Goal: Information Seeking & Learning: Learn about a topic

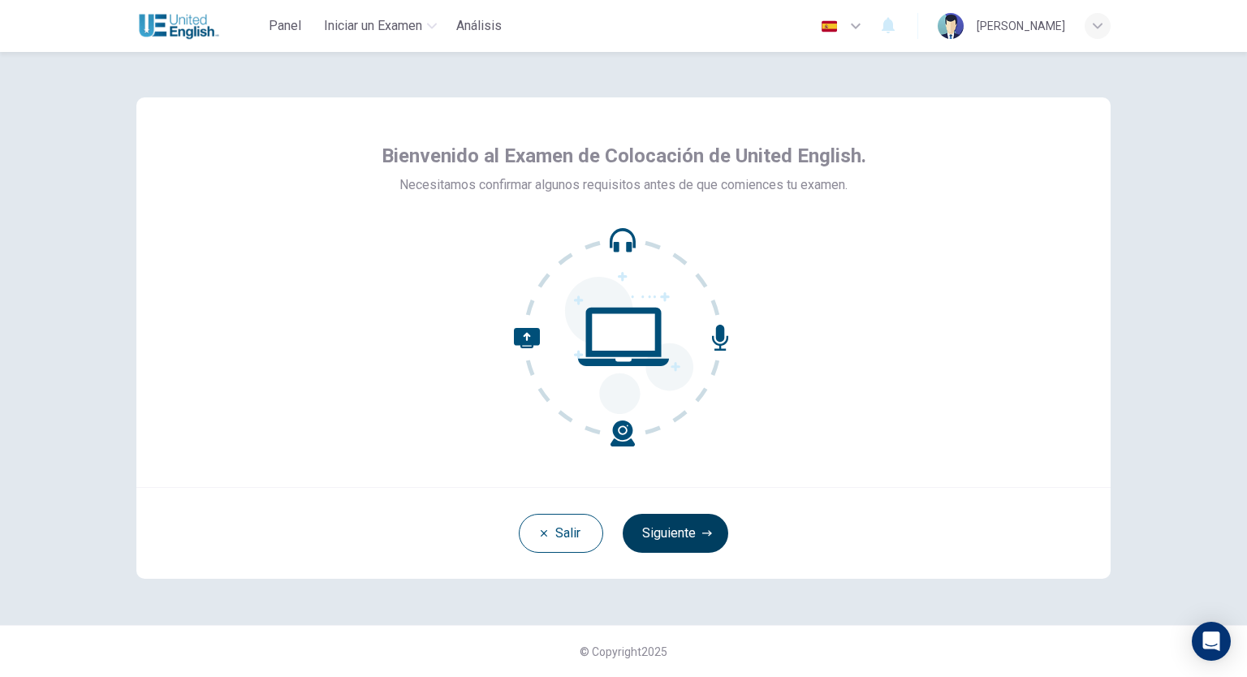
click at [676, 537] on button "Siguiente" at bounding box center [674, 533] width 105 height 39
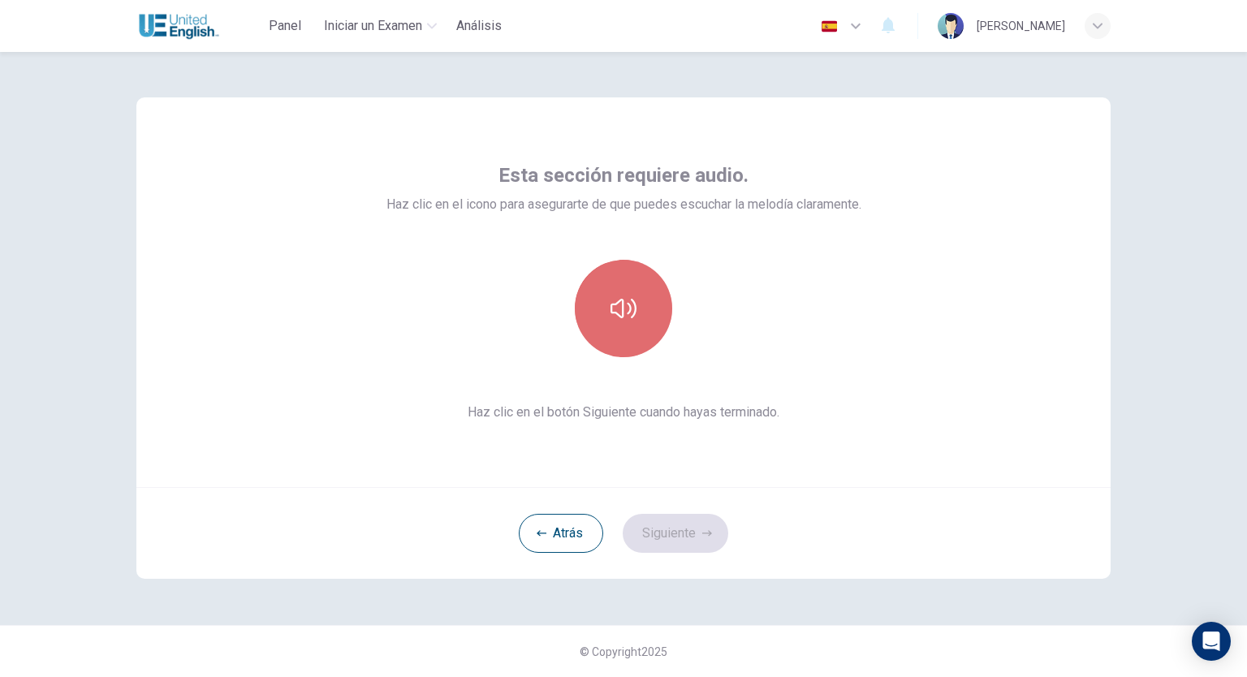
click at [625, 309] on icon "button" at bounding box center [623, 308] width 26 height 26
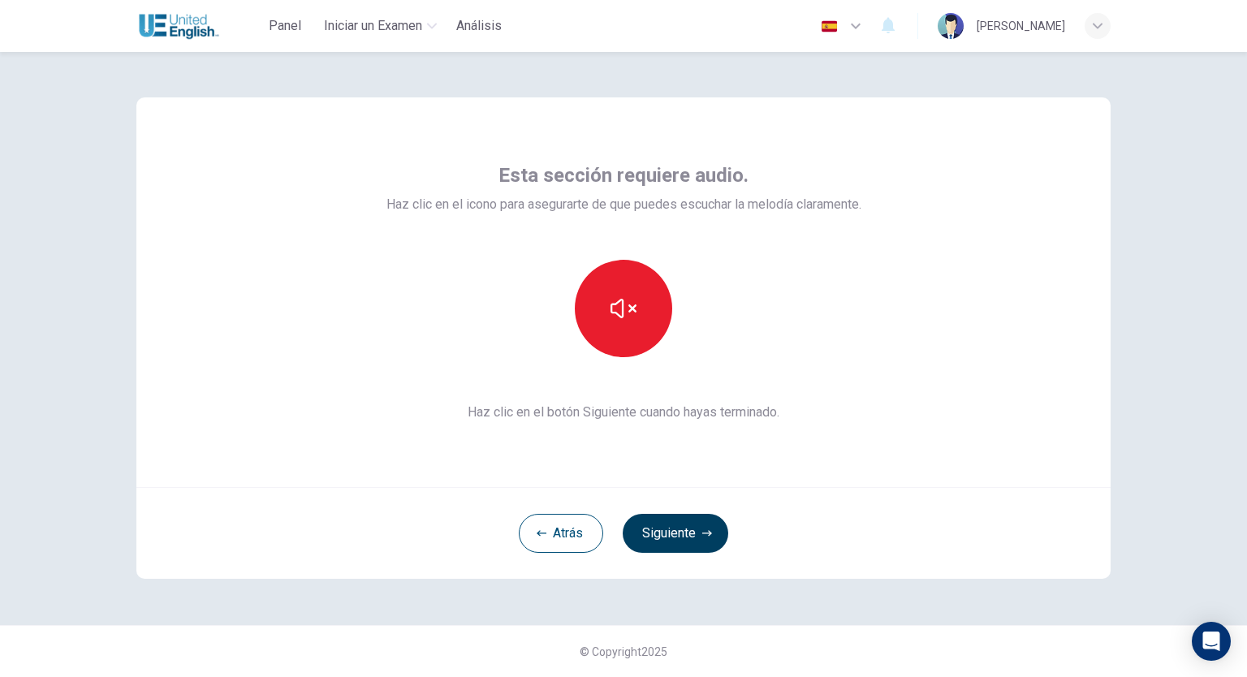
click at [676, 531] on button "Siguiente" at bounding box center [674, 533] width 105 height 39
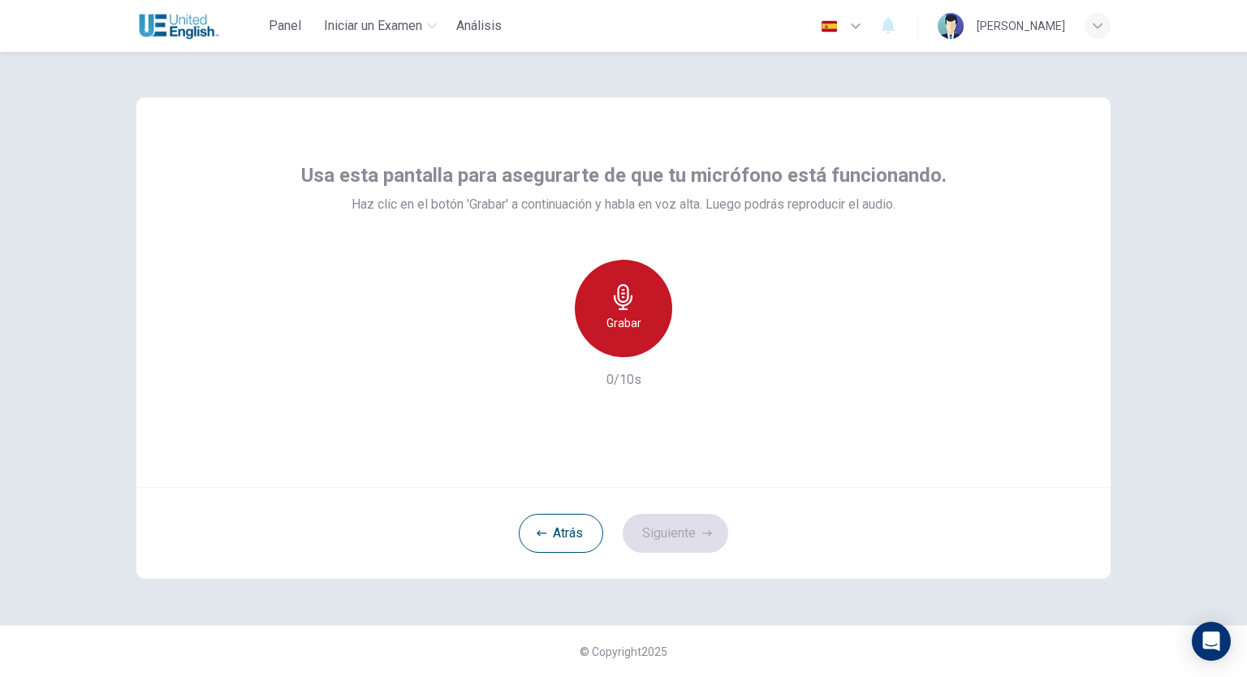
click at [625, 313] on h6 "Grabar" at bounding box center [623, 322] width 35 height 19
click at [620, 312] on div "Detener" at bounding box center [623, 308] width 97 height 97
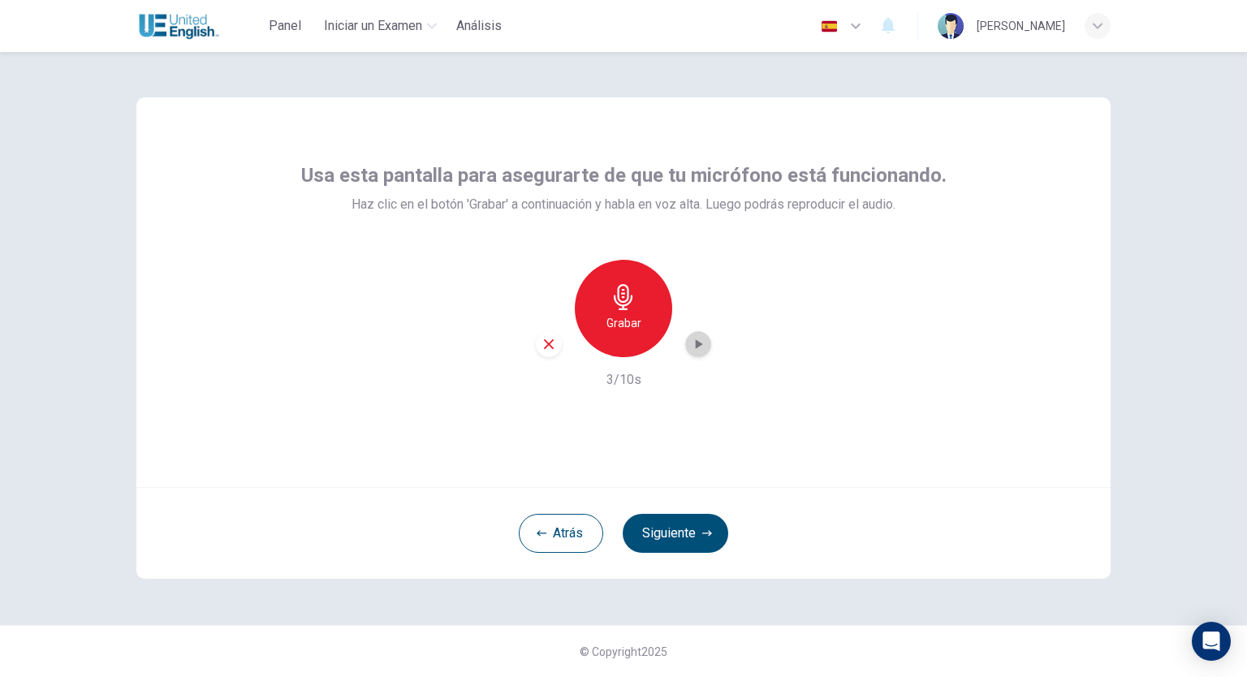
click at [699, 347] on icon "button" at bounding box center [698, 344] width 16 height 16
click at [677, 538] on button "Siguiente" at bounding box center [674, 533] width 105 height 39
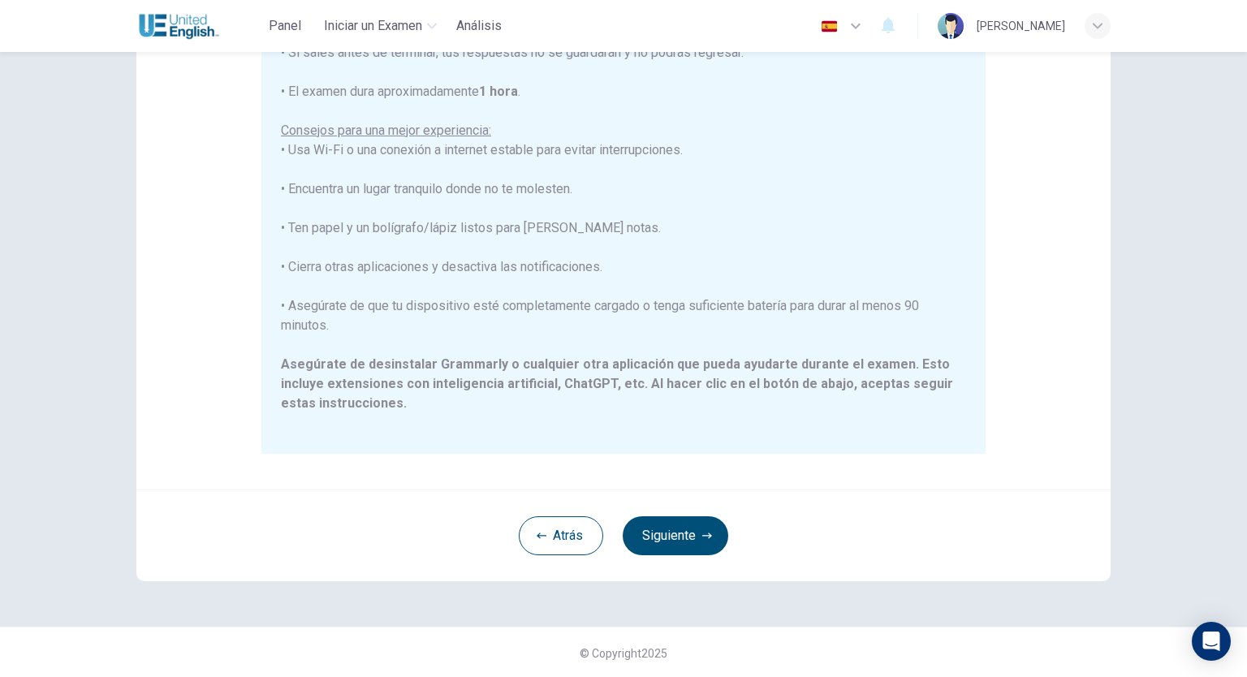
scroll to position [226, 0]
click at [659, 532] on button "Siguiente" at bounding box center [674, 534] width 105 height 39
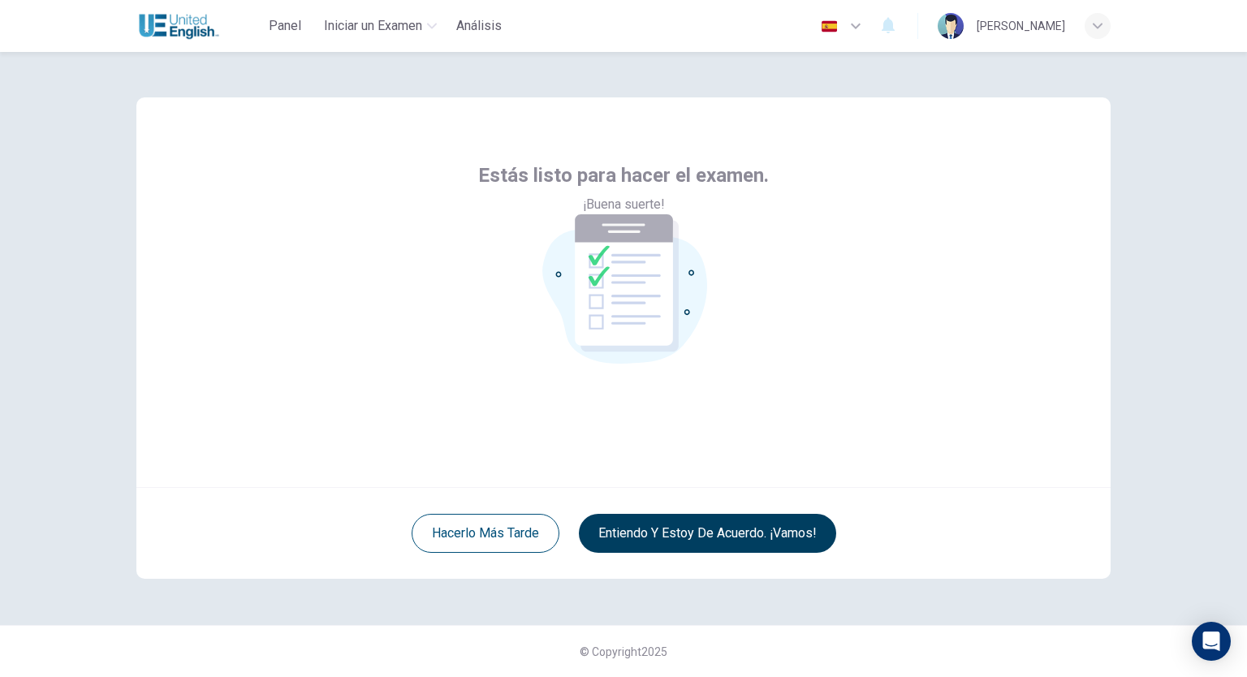
scroll to position [0, 0]
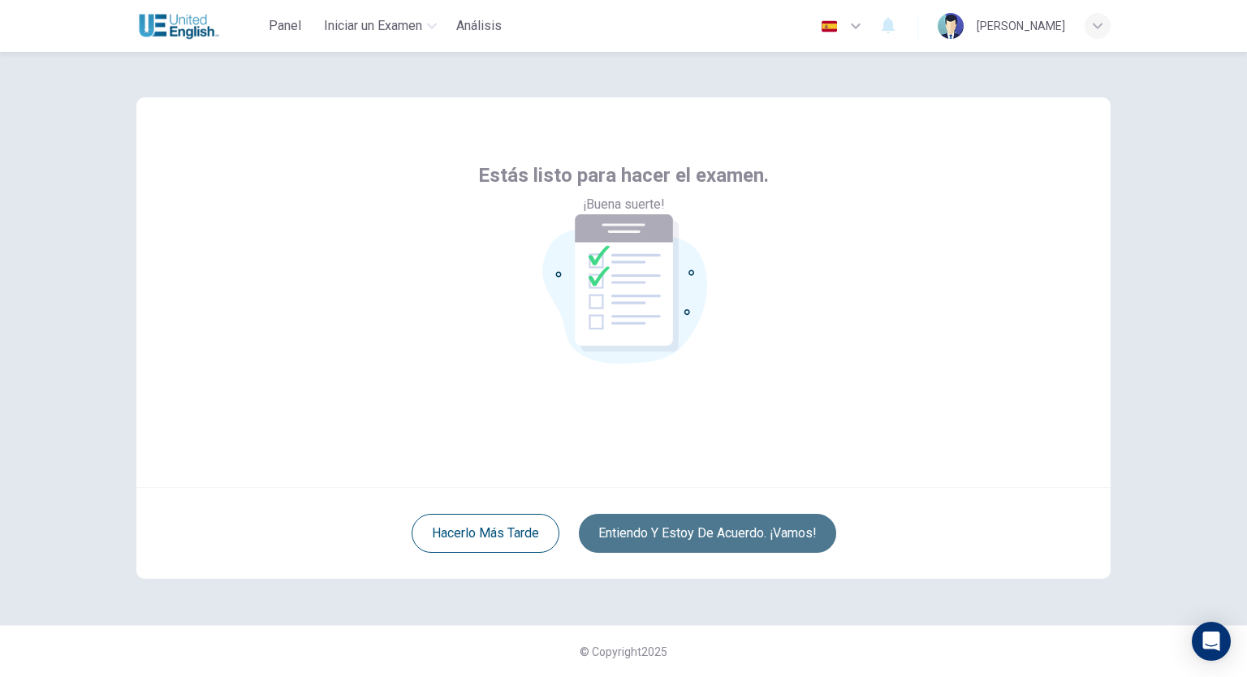
click at [659, 532] on button "Entiendo y estoy de acuerdo. ¡Vamos!" at bounding box center [707, 533] width 257 height 39
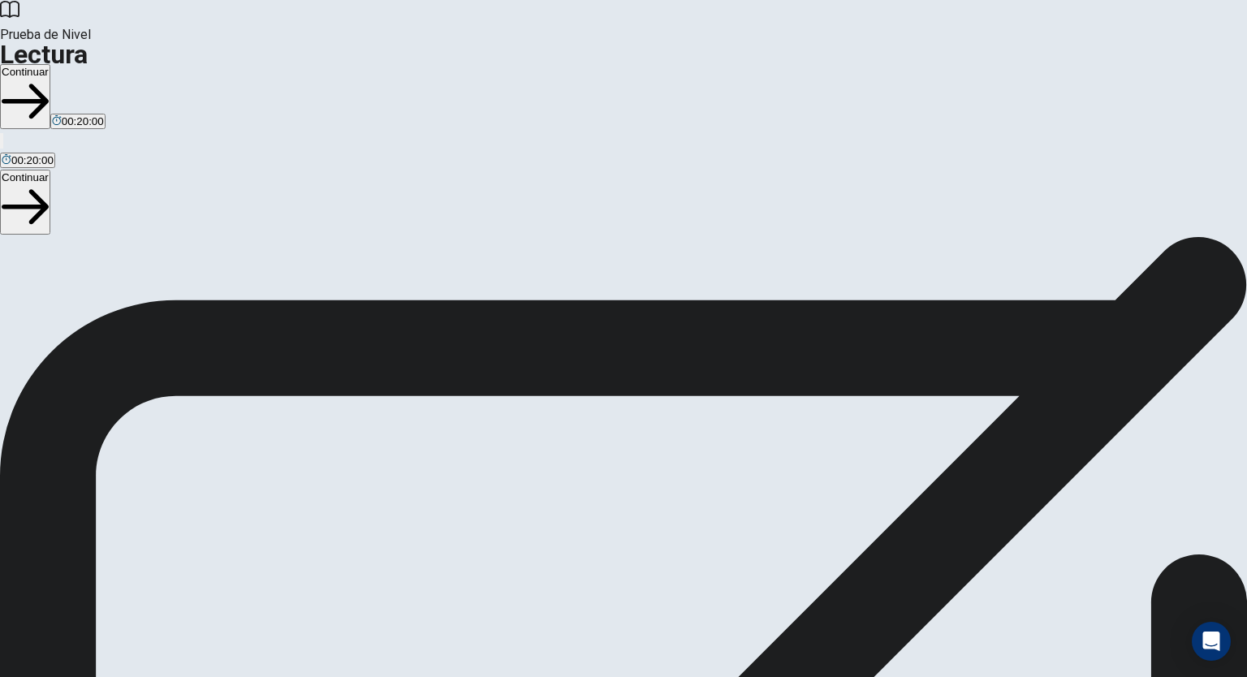
click at [50, 64] on button "Continuar" at bounding box center [25, 96] width 50 height 65
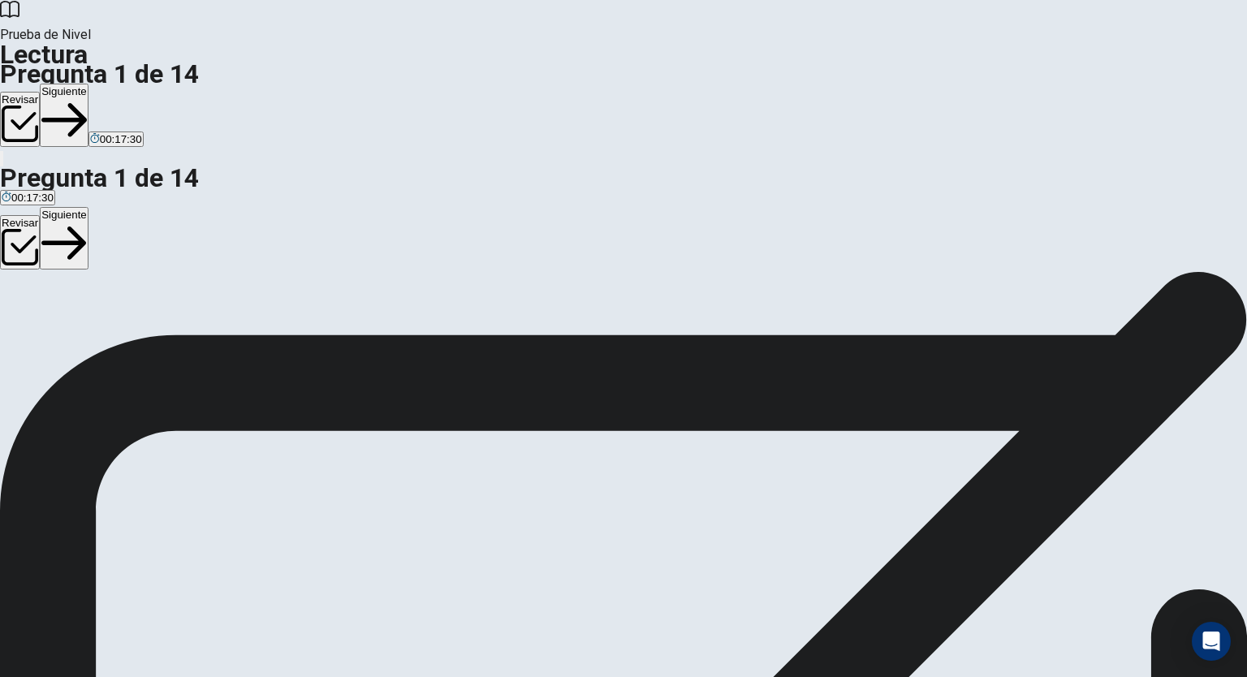
scroll to position [354, 0]
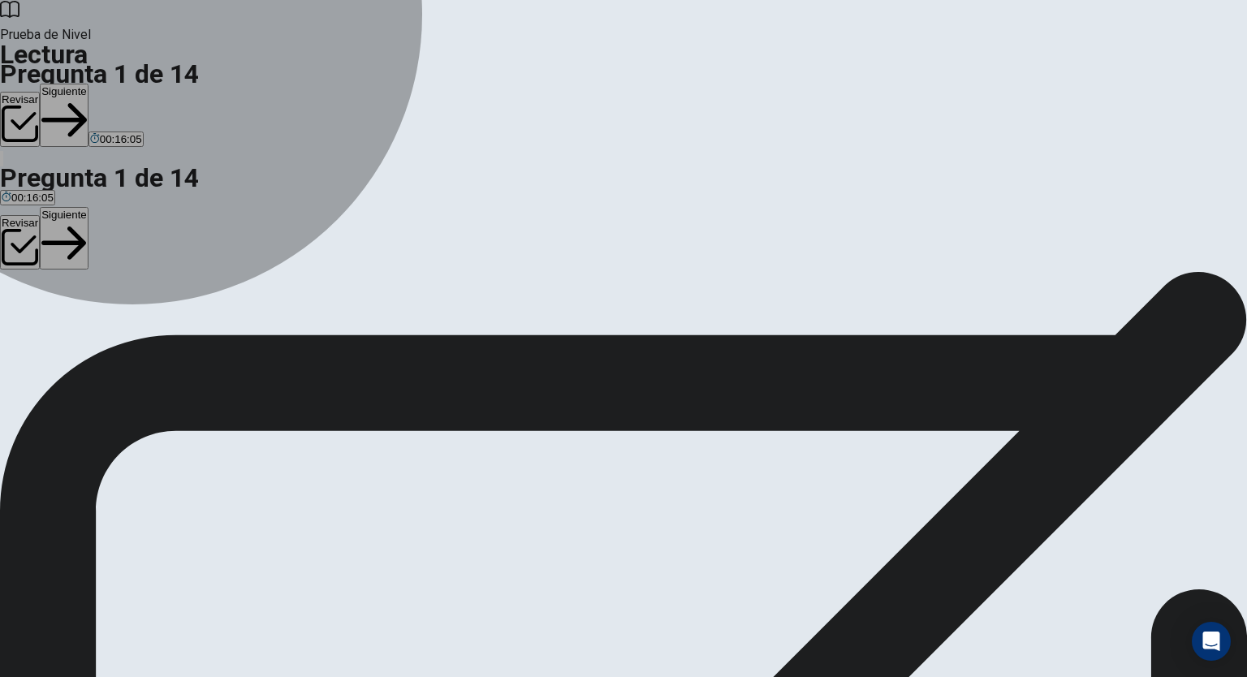
click at [373, 343] on span "It has increased productivity for many tasks." at bounding box center [478, 349] width 210 height 12
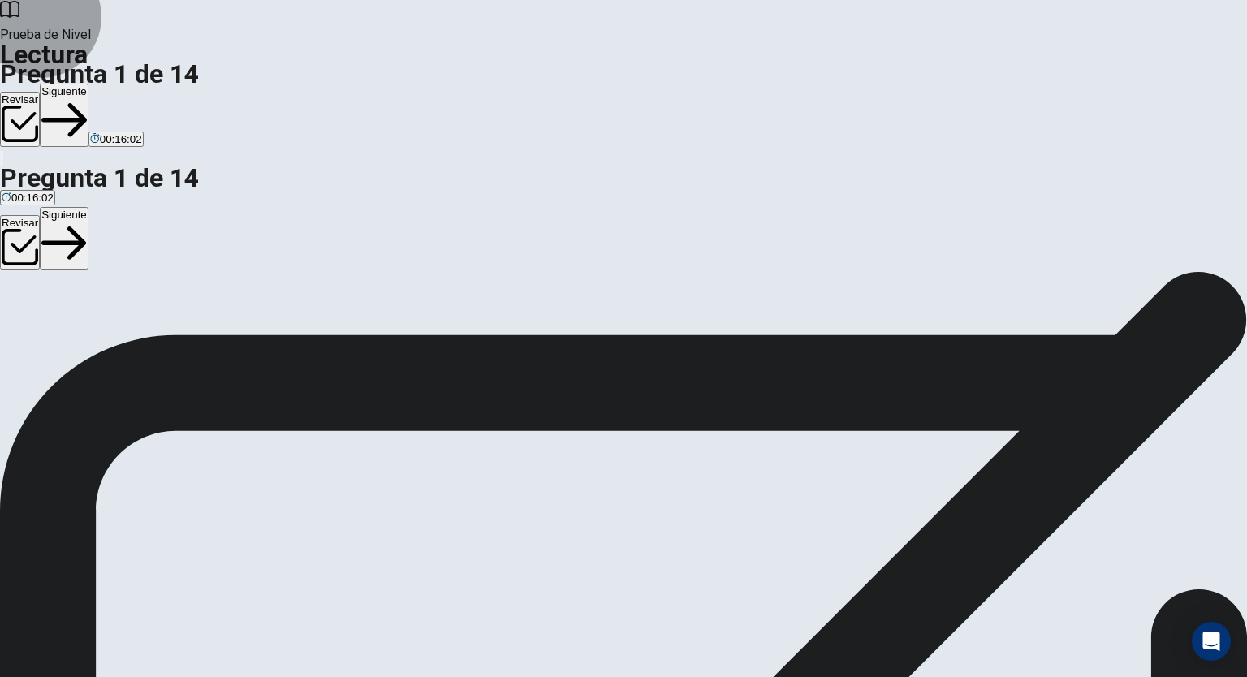
click at [88, 84] on button "Siguiente" at bounding box center [64, 115] width 49 height 63
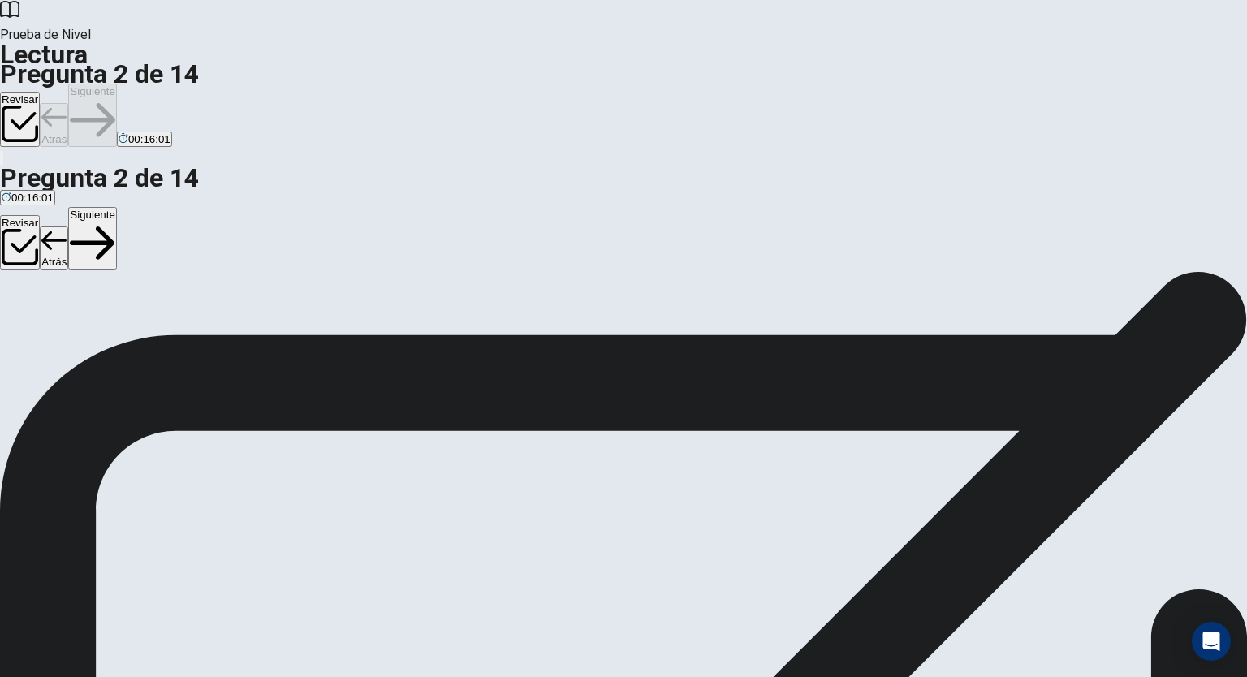
scroll to position [0, 0]
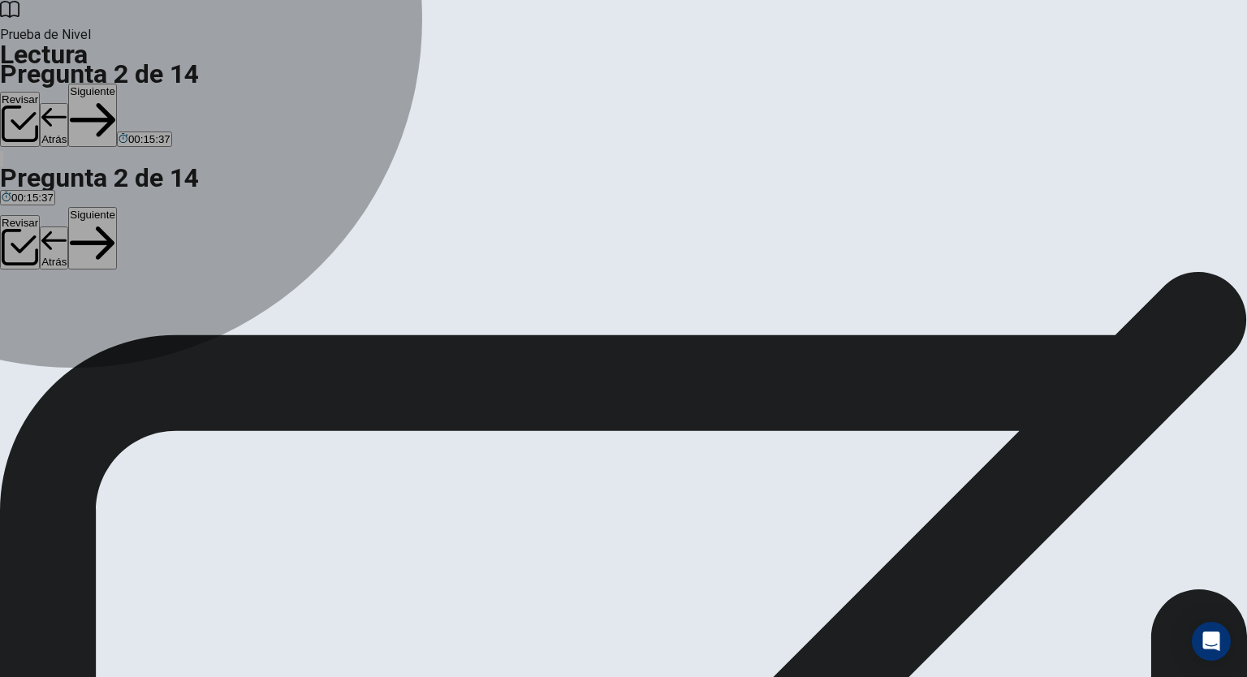
click at [155, 343] on span "transforming" at bounding box center [125, 349] width 60 height 12
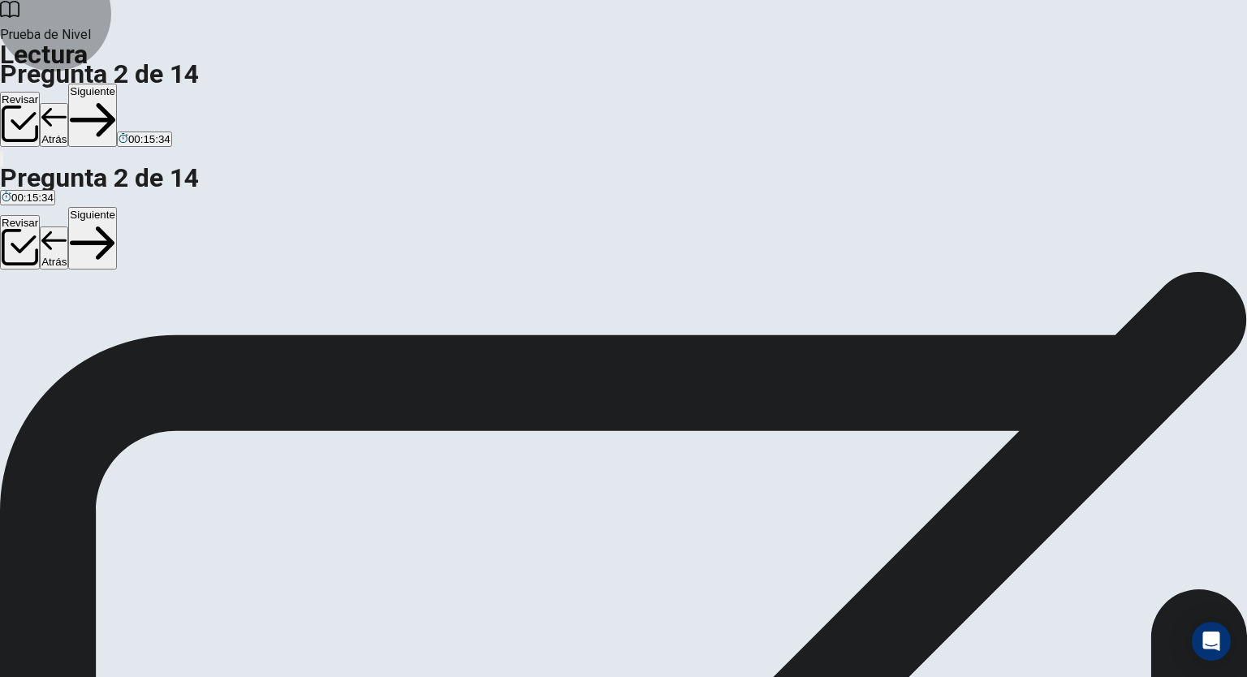
click at [117, 84] on button "Siguiente" at bounding box center [92, 115] width 49 height 63
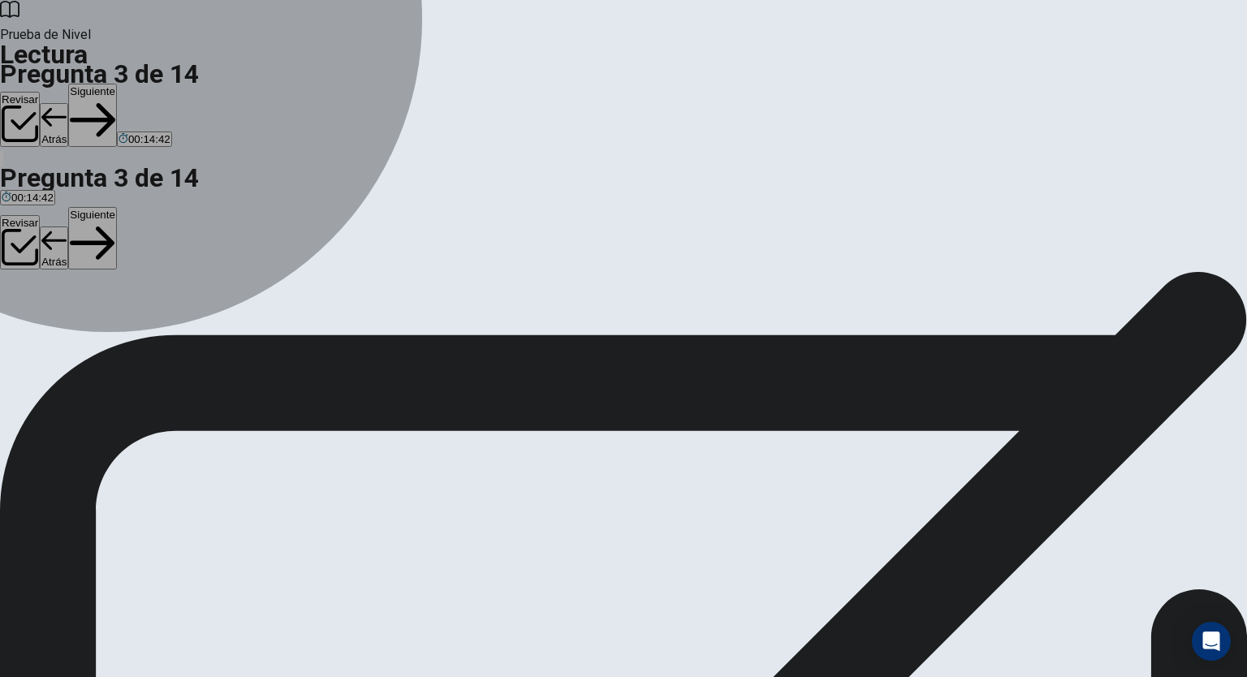
click at [274, 343] on span "Increased number of work hours." at bounding box center [252, 349] width 158 height 12
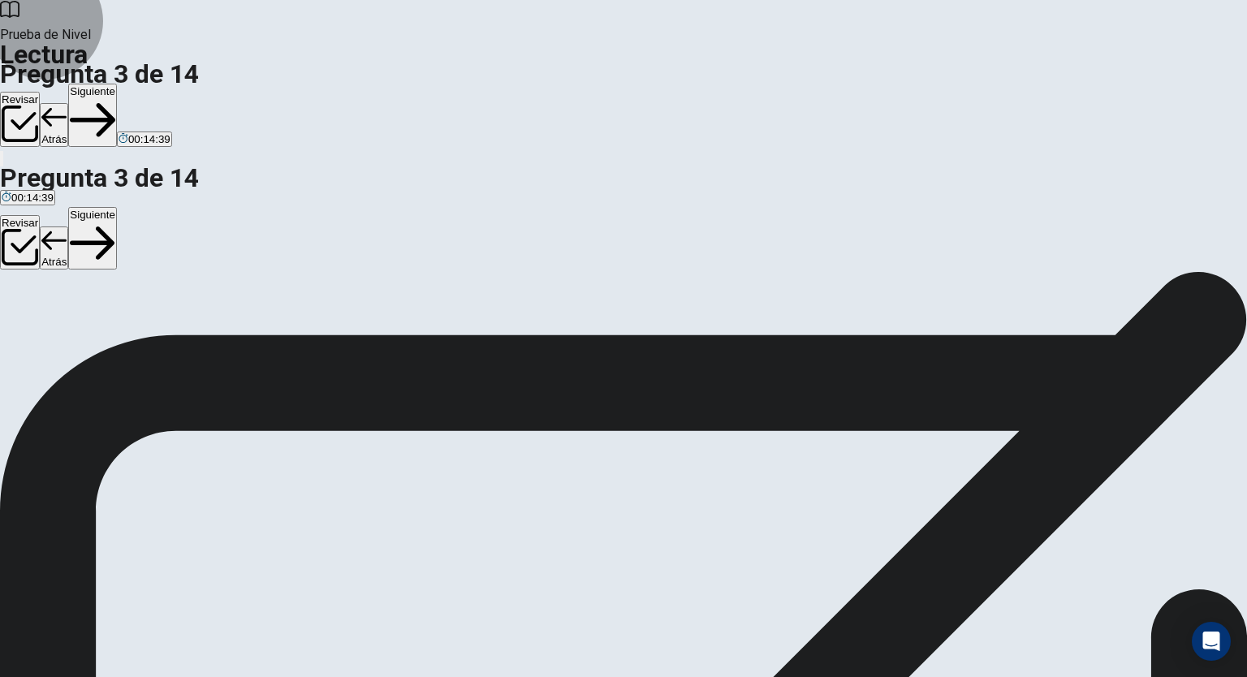
click at [117, 84] on button "Siguiente" at bounding box center [92, 115] width 49 height 63
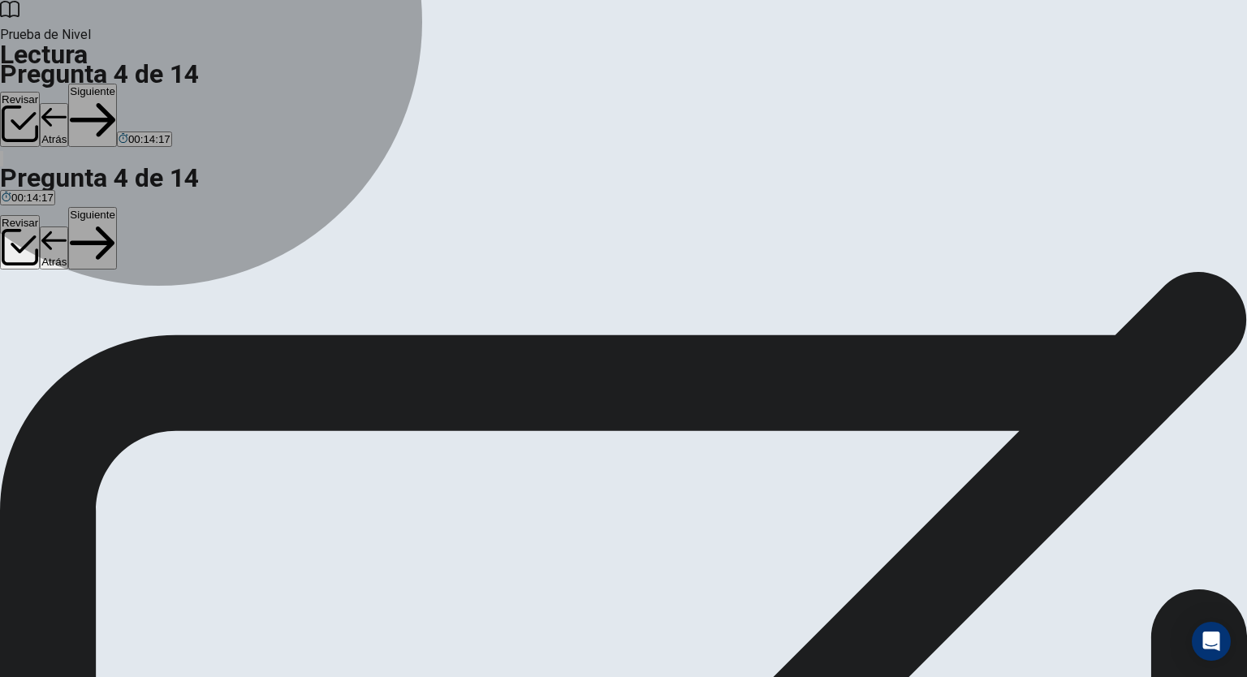
click at [324, 343] on span "It has made flexible working more common" at bounding box center [312, 349] width 205 height 12
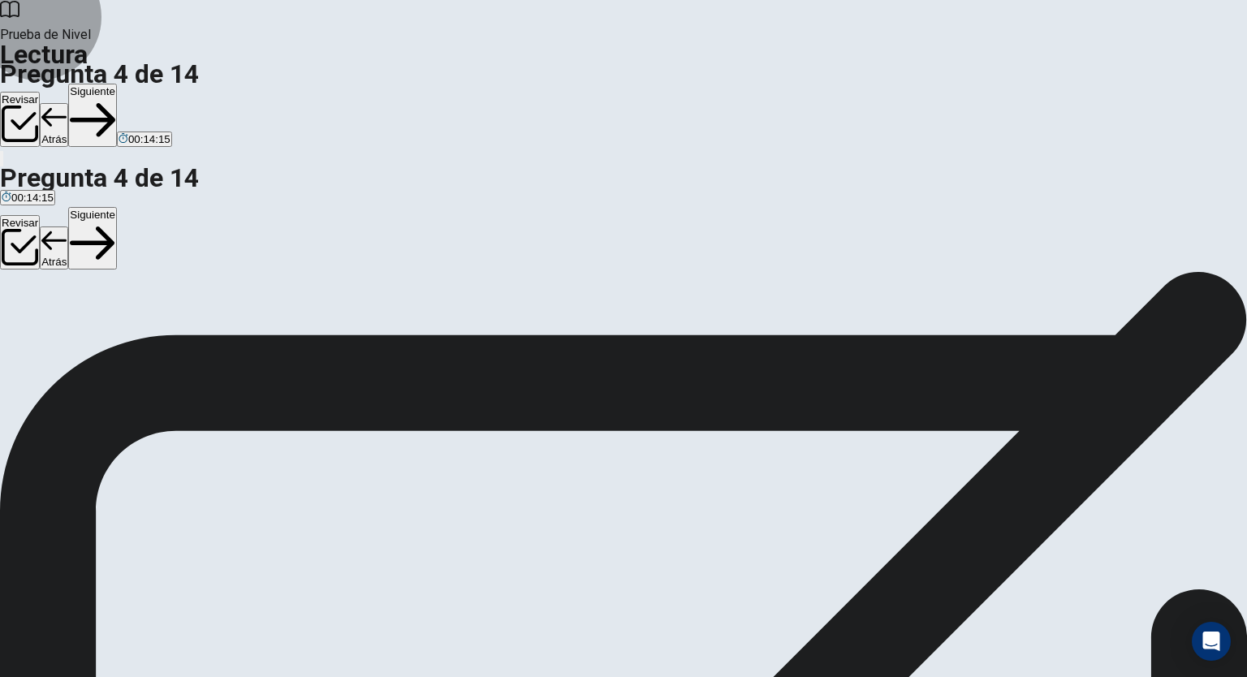
click at [117, 84] on button "Siguiente" at bounding box center [92, 115] width 49 height 63
drag, startPoint x: 1100, startPoint y: 385, endPoint x: 1126, endPoint y: 469, distance: 88.3
click at [1126, 469] on div "Question 5 The phrase 'keep up with' in paragraph 4 could best be replaced by: …" at bounding box center [623, 519] width 1247 height 497
click at [61, 343] on span "create" at bounding box center [46, 349] width 30 height 12
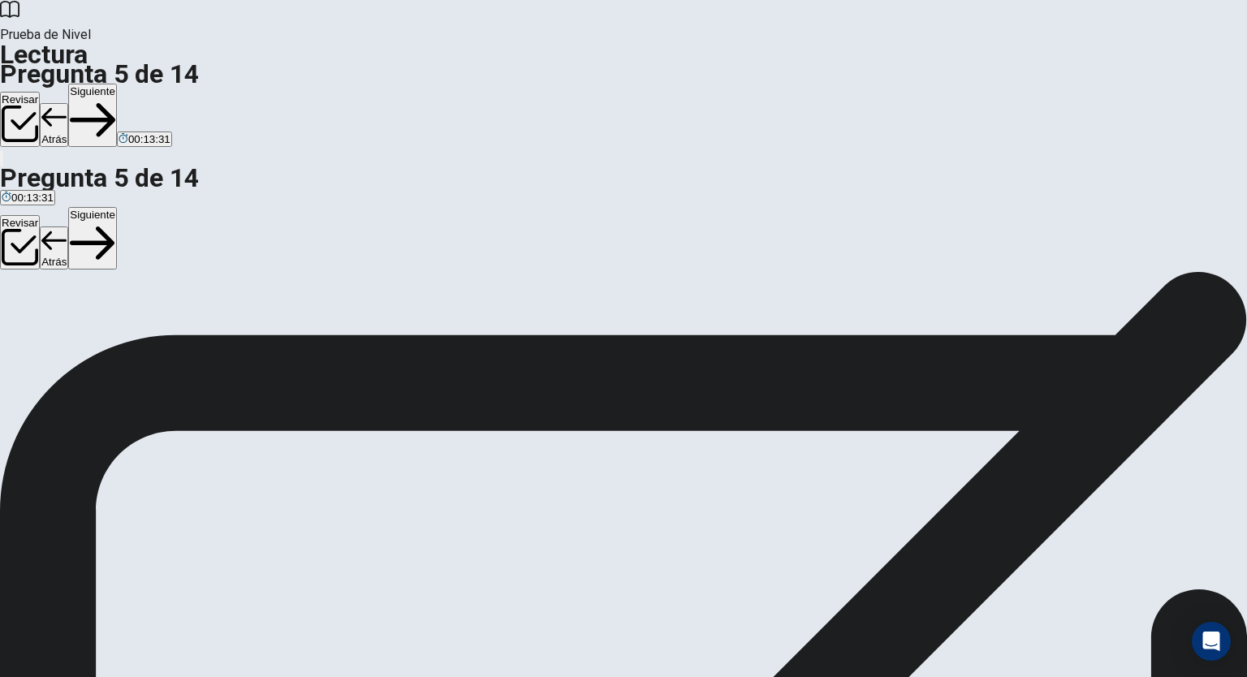
click at [117, 84] on button "Siguiente" at bounding box center [92, 115] width 49 height 63
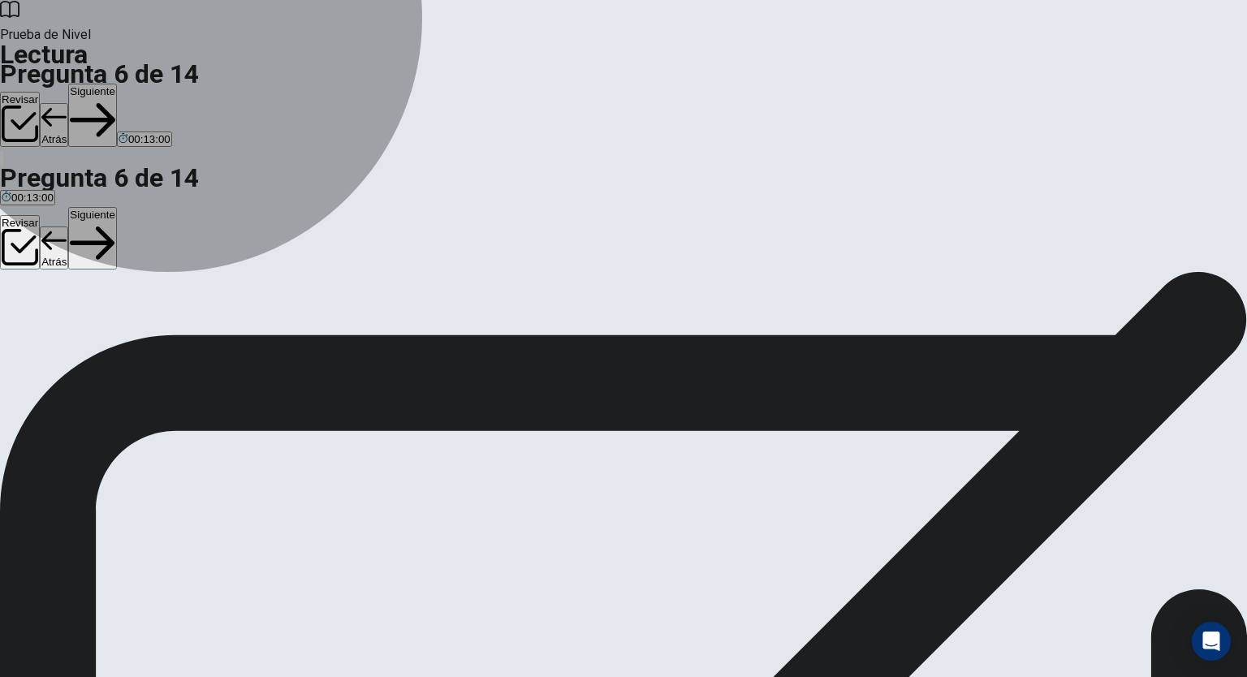
click at [581, 355] on span "Potential disruption of traditional job roles." at bounding box center [681, 349] width 200 height 12
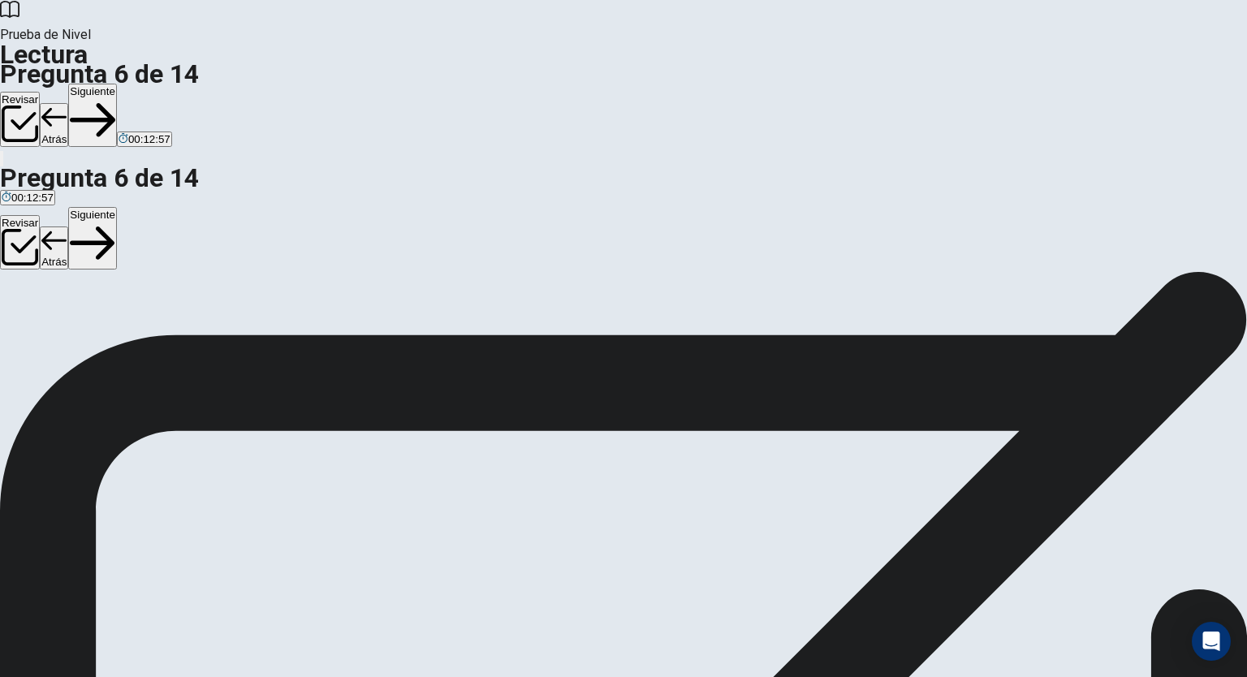
click at [117, 84] on button "Siguiente" at bounding box center [92, 115] width 49 height 63
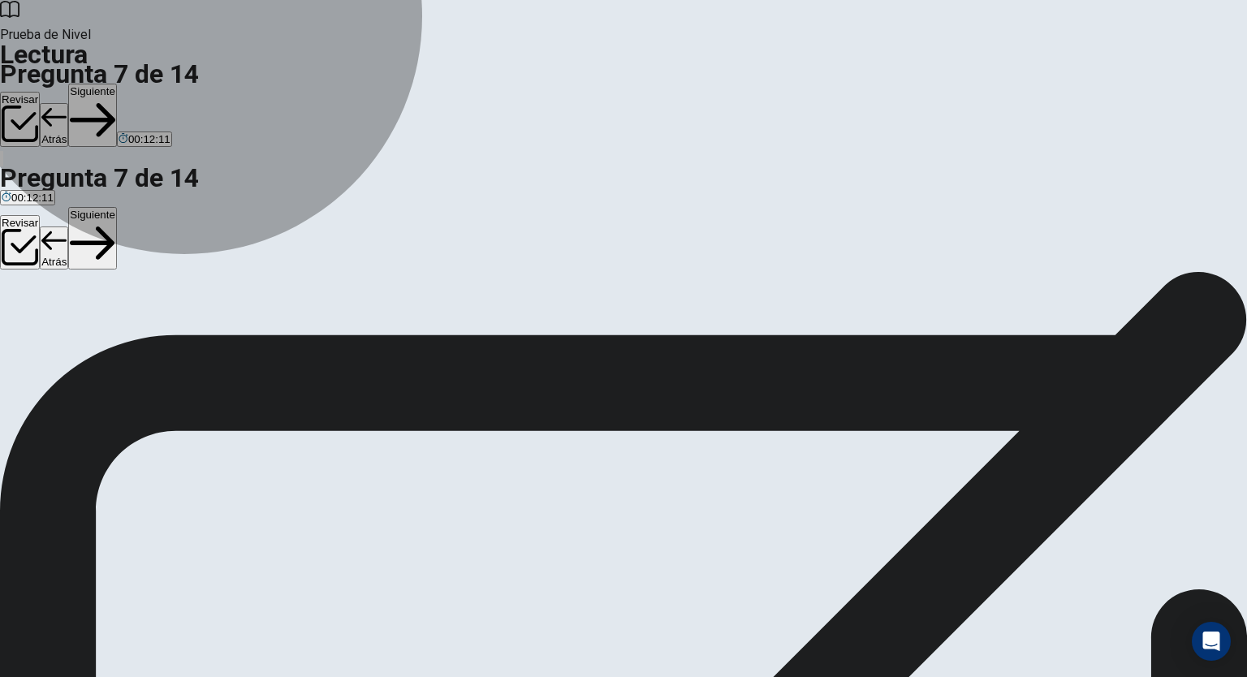
click at [263, 343] on span "By offering training programs." at bounding box center [192, 349] width 142 height 12
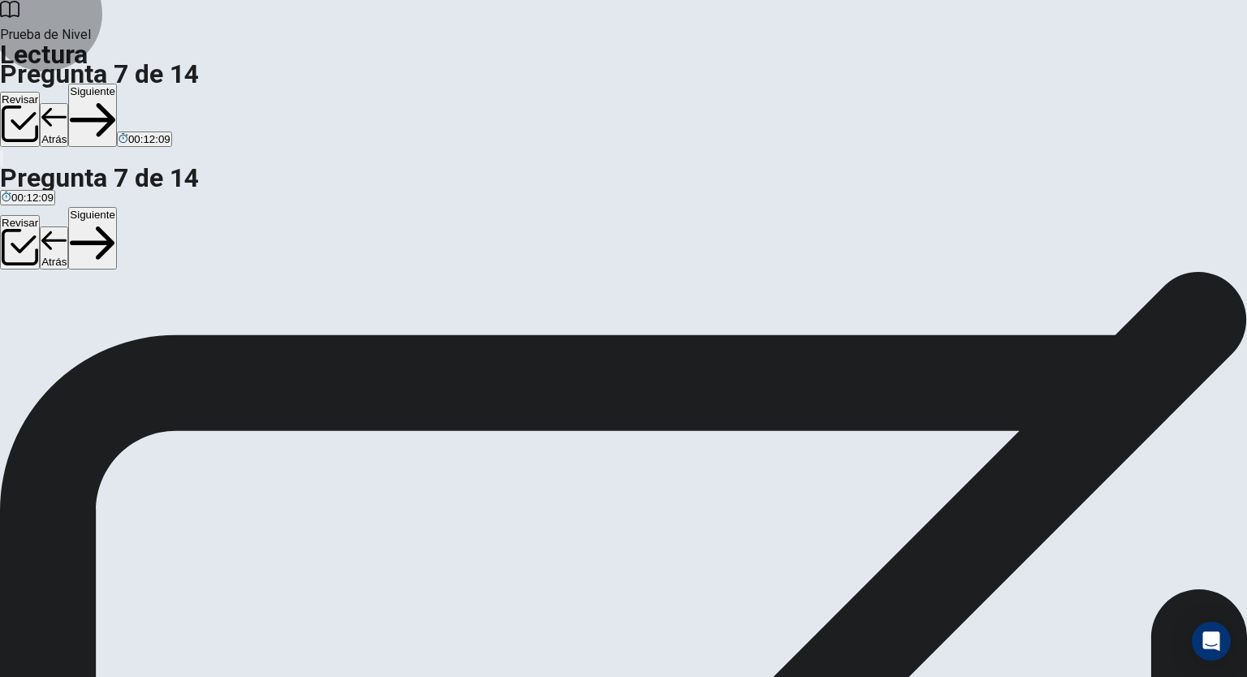
click at [117, 84] on button "Siguiente" at bounding box center [92, 115] width 49 height 63
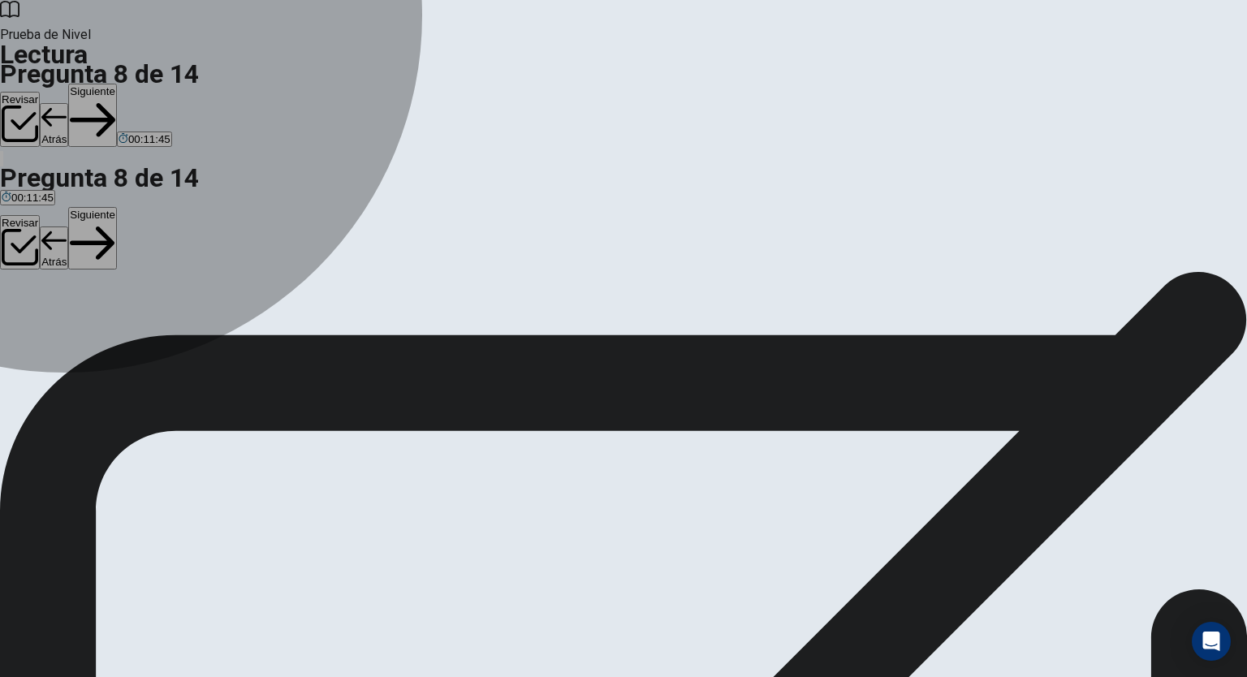
click at [147, 355] on span "strong" at bounding box center [132, 349] width 30 height 12
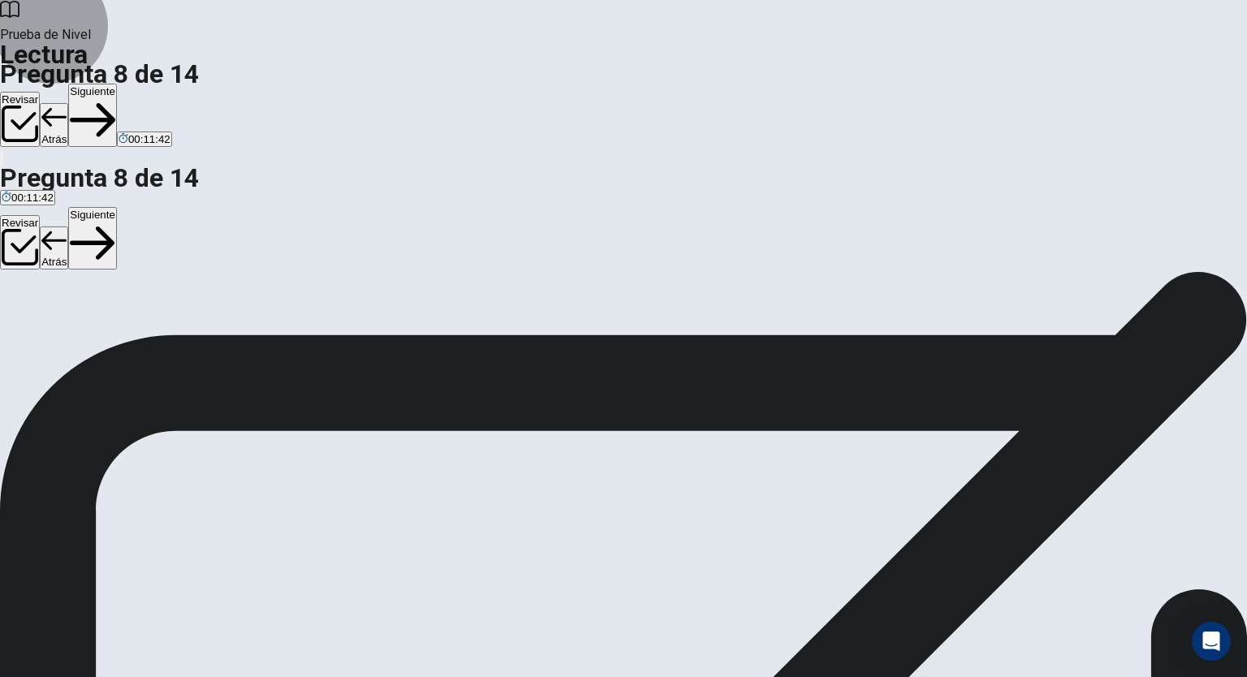
click at [117, 84] on button "Siguiente" at bounding box center [92, 115] width 49 height 63
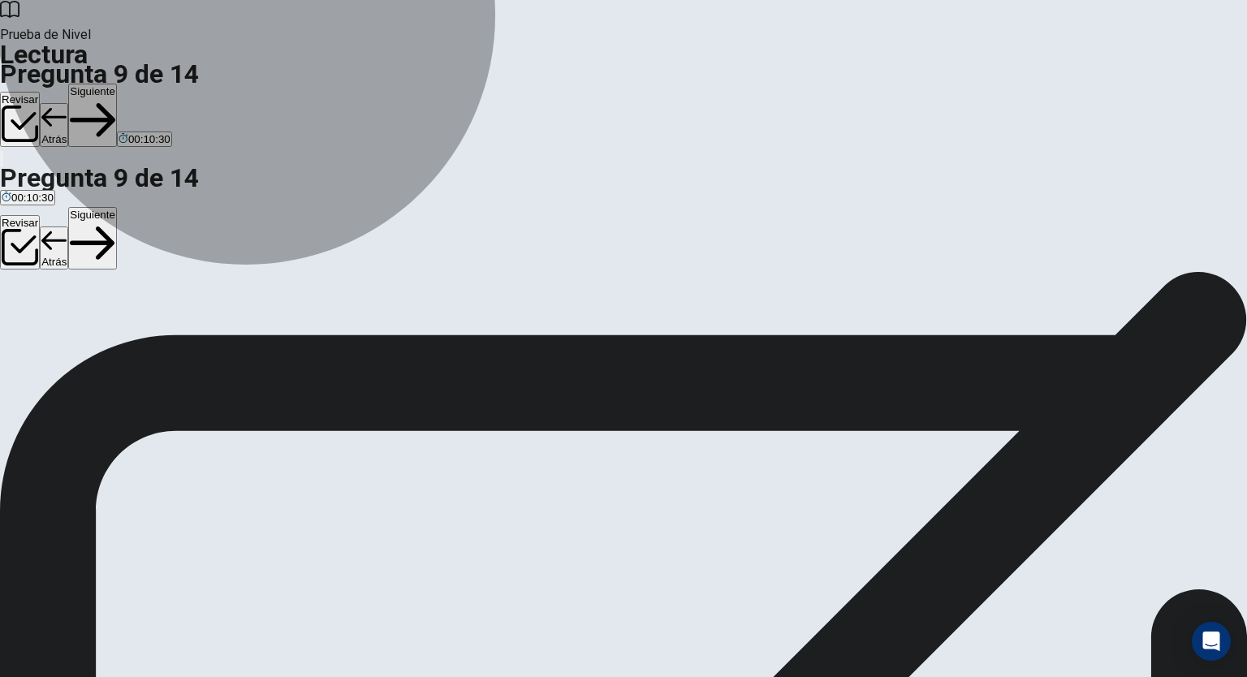
click at [329, 343] on span "New technologies will only create positive changes in the workplace." at bounding box center [165, 349] width 327 height 12
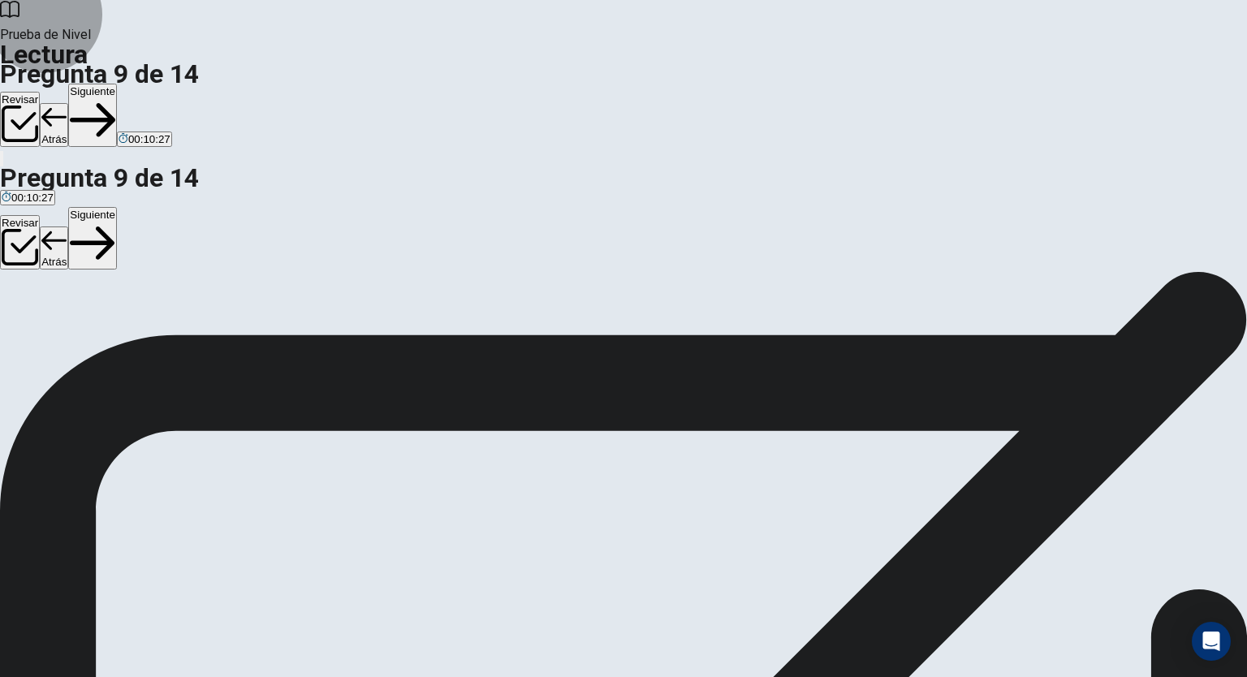
click at [117, 84] on button "Siguiente" at bounding box center [92, 115] width 49 height 63
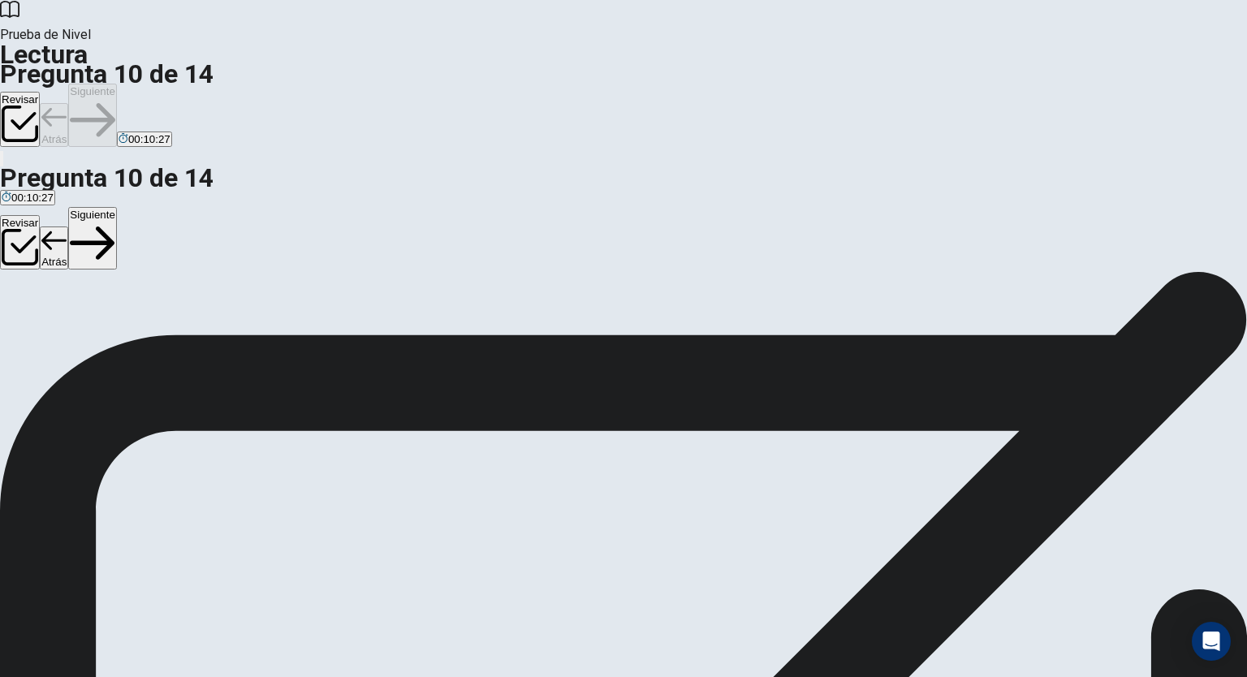
scroll to position [377, 0]
click at [117, 84] on button "Siguiente" at bounding box center [92, 115] width 49 height 63
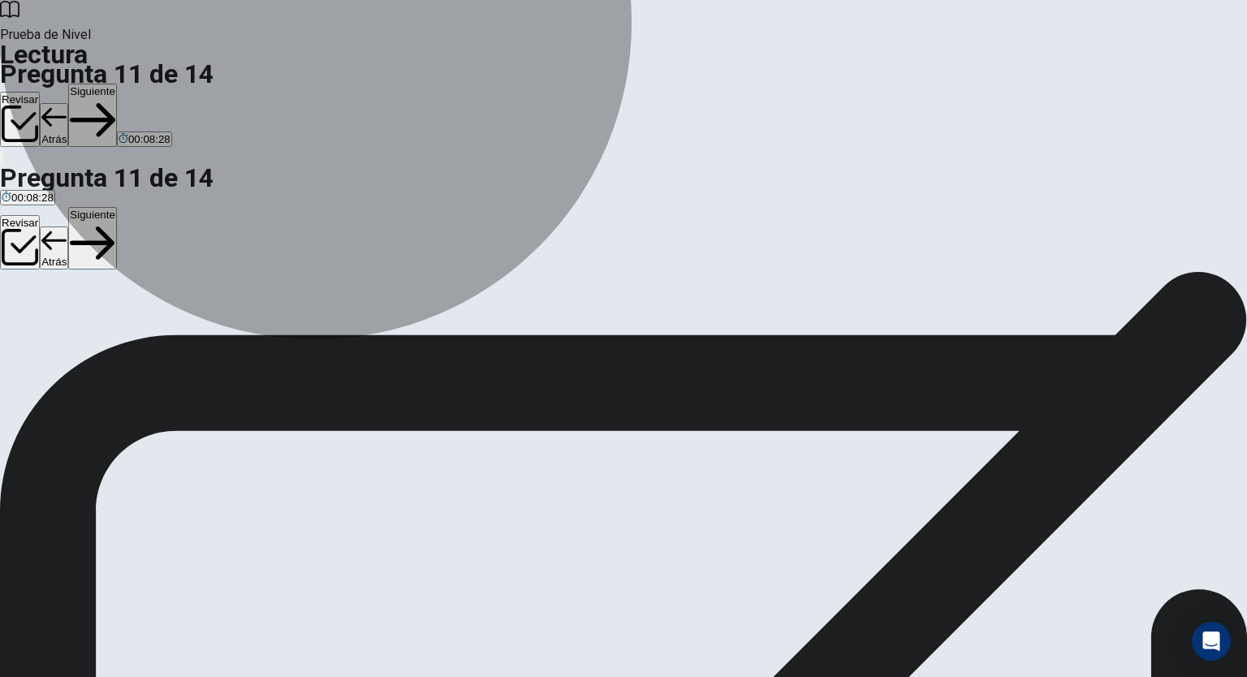
click at [480, 343] on span "They can avoid disruptions caused by technological changes." at bounding box center [396, 349] width 294 height 12
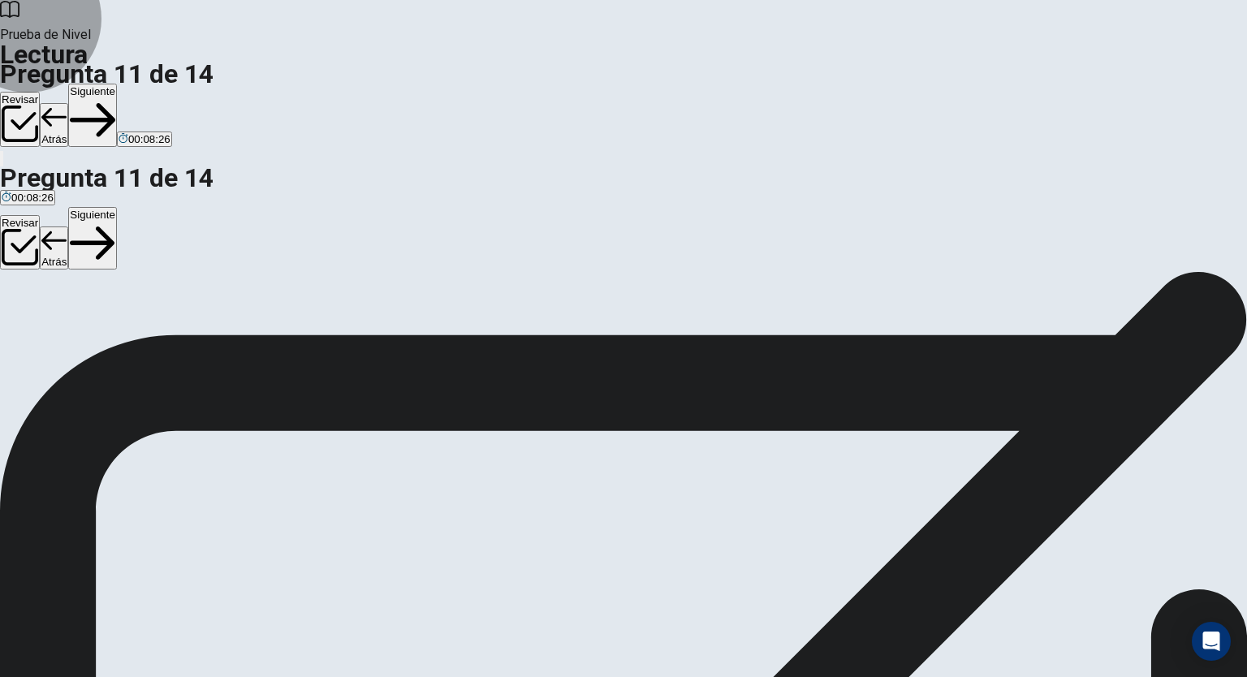
click at [117, 84] on button "Siguiente" at bounding box center [92, 115] width 49 height 63
click at [341, 343] on span "Storing sensitive information offline." at bounding box center [255, 349] width 170 height 12
click at [117, 84] on button "Siguiente" at bounding box center [92, 115] width 49 height 63
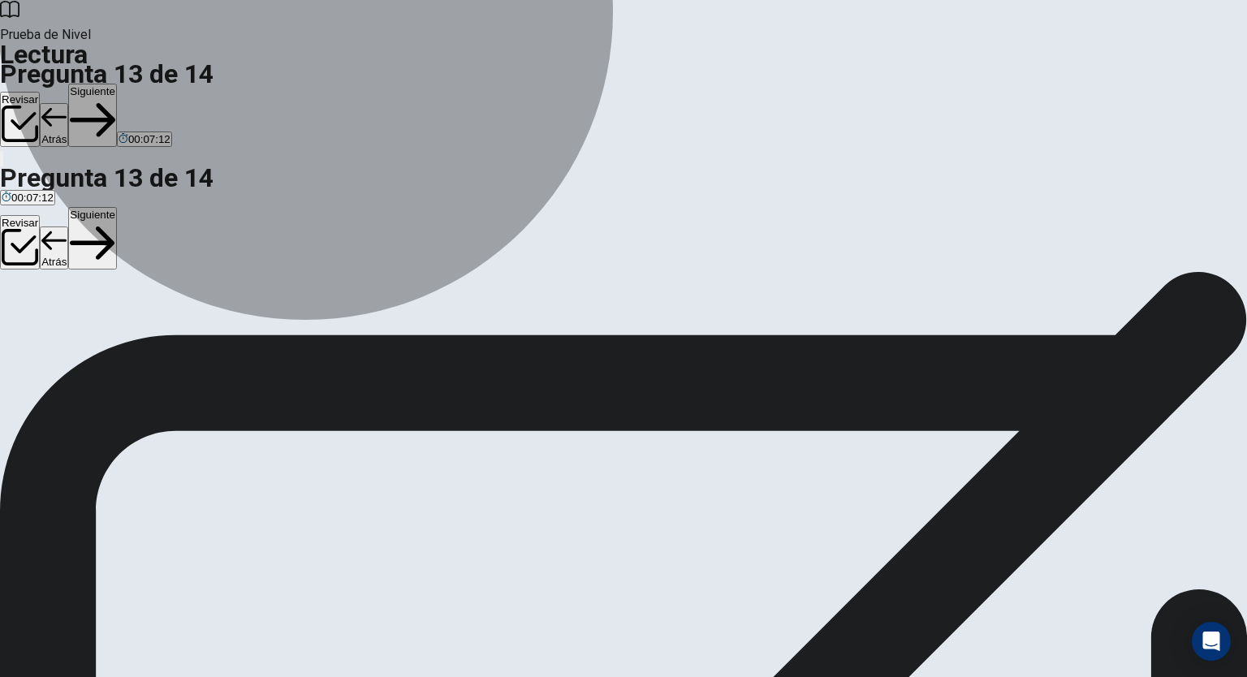
click at [652, 353] on span "Adaptability is only necessary when learning about cybersecurity." at bounding box center [808, 349] width 312 height 12
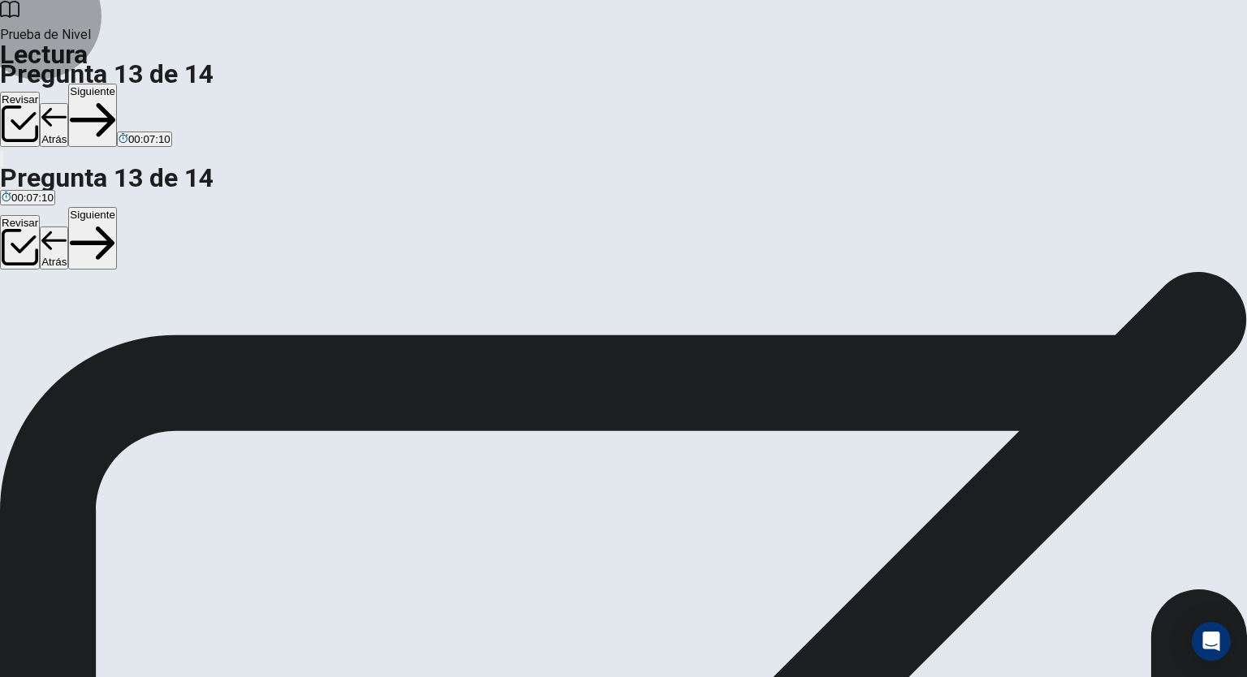
click at [117, 84] on button "Siguiente" at bounding box center [92, 115] width 49 height 63
drag, startPoint x: 285, startPoint y: 361, endPoint x: 627, endPoint y: 355, distance: 342.5
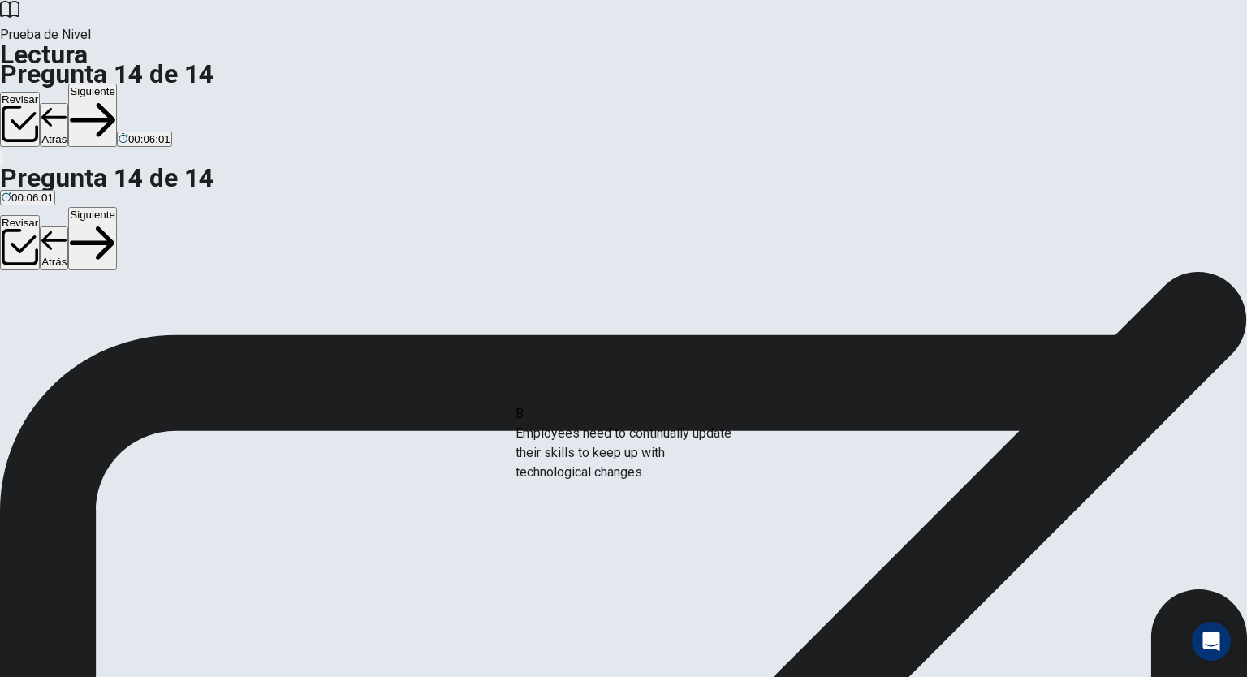
drag, startPoint x: 272, startPoint y: 355, endPoint x: 664, endPoint y: 449, distance: 403.1
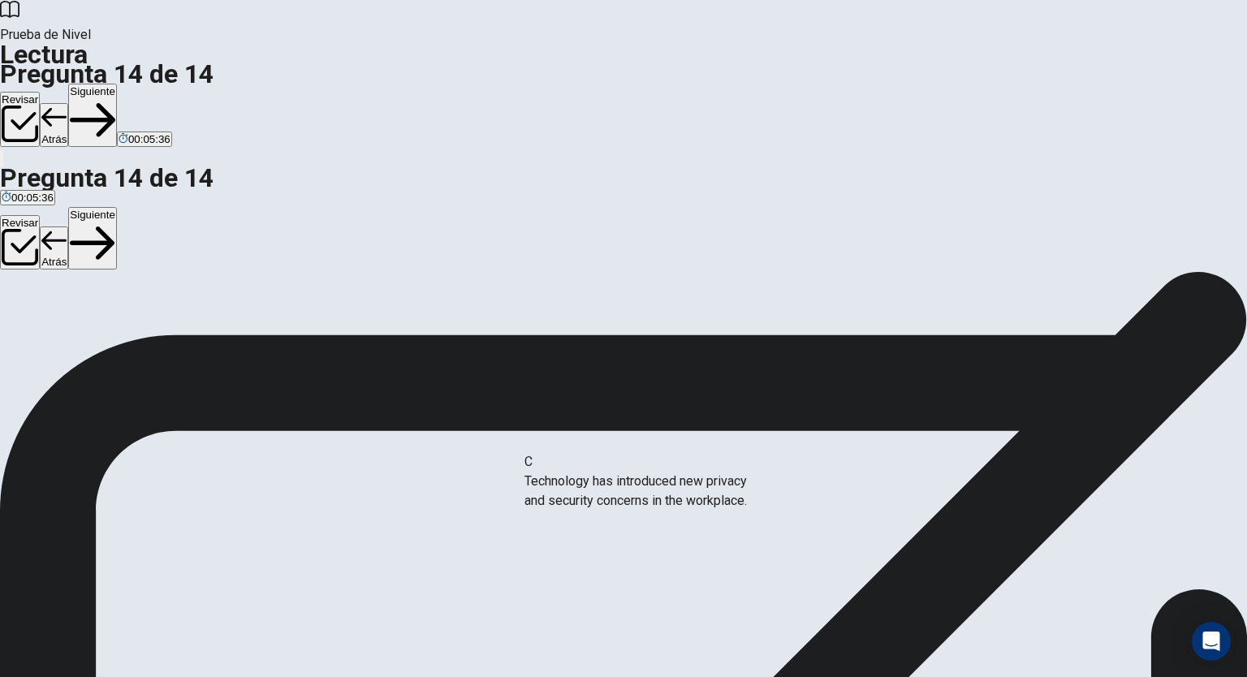
drag, startPoint x: 268, startPoint y: 353, endPoint x: 636, endPoint y: 502, distance: 397.2
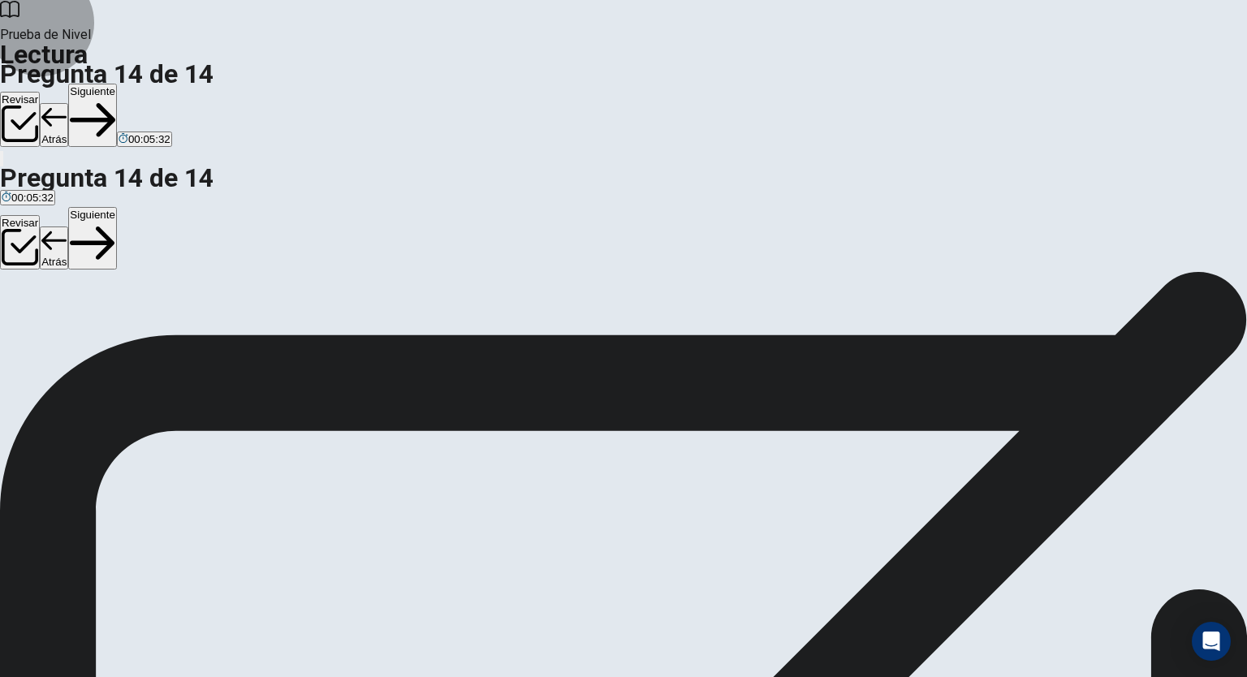
click at [46, 254] on button "Ver texto" at bounding box center [23, 284] width 46 height 61
click at [65, 254] on button "Ver pregunta" at bounding box center [32, 294] width 65 height 80
click at [117, 84] on button "Siguiente" at bounding box center [92, 115] width 49 height 63
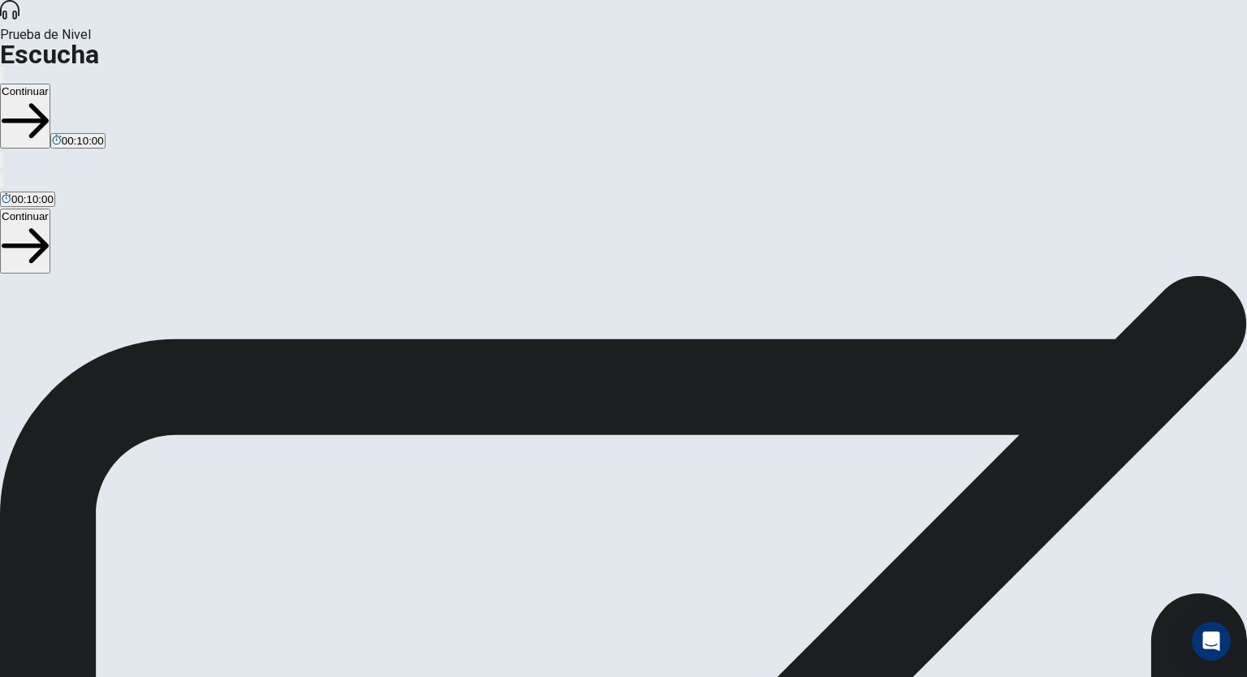
scroll to position [140, 0]
click at [50, 84] on button "Continuar" at bounding box center [25, 116] width 50 height 65
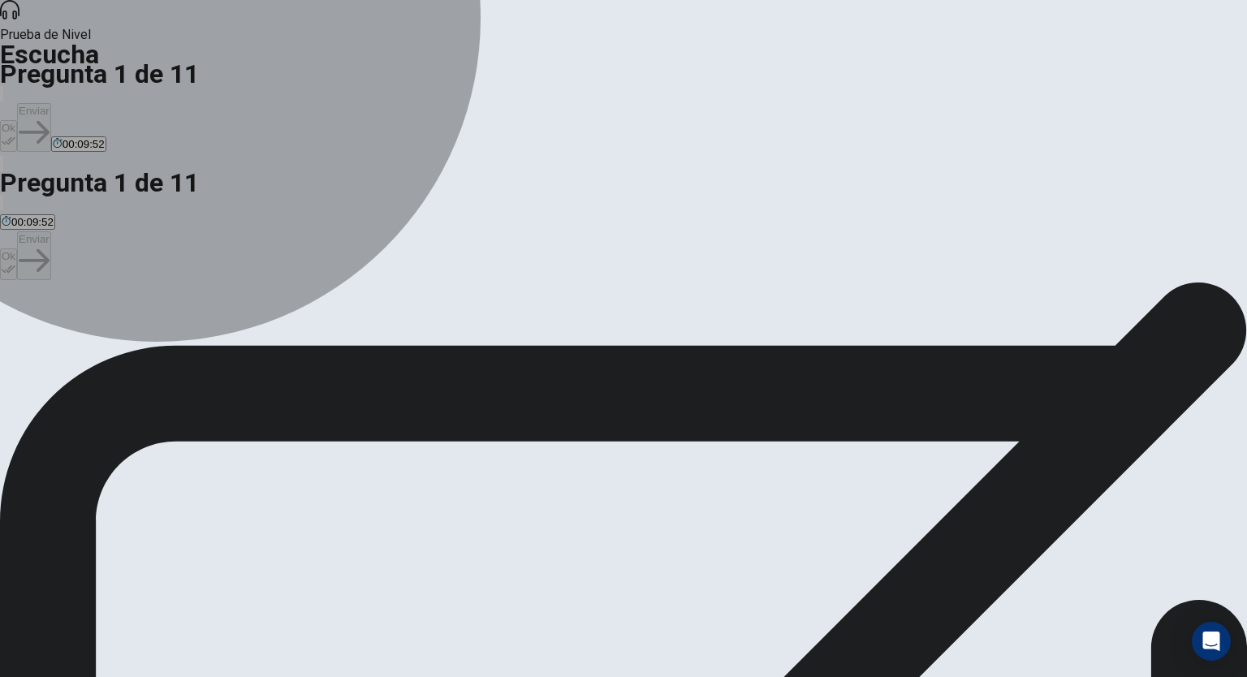
click at [318, 334] on span "A business trip to [GEOGRAPHIC_DATA]." at bounding box center [217, 340] width 201 height 12
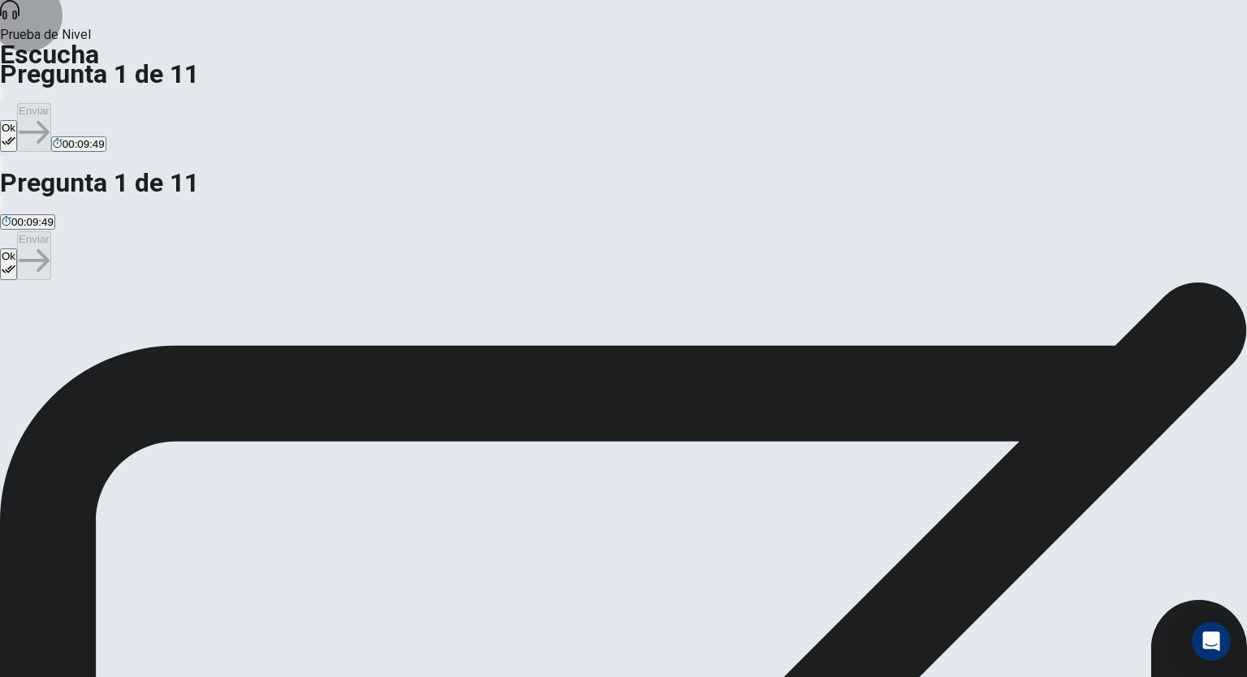
click at [17, 120] on button "Ok" at bounding box center [8, 136] width 17 height 32
click at [51, 103] on button "Enviar" at bounding box center [34, 127] width 34 height 49
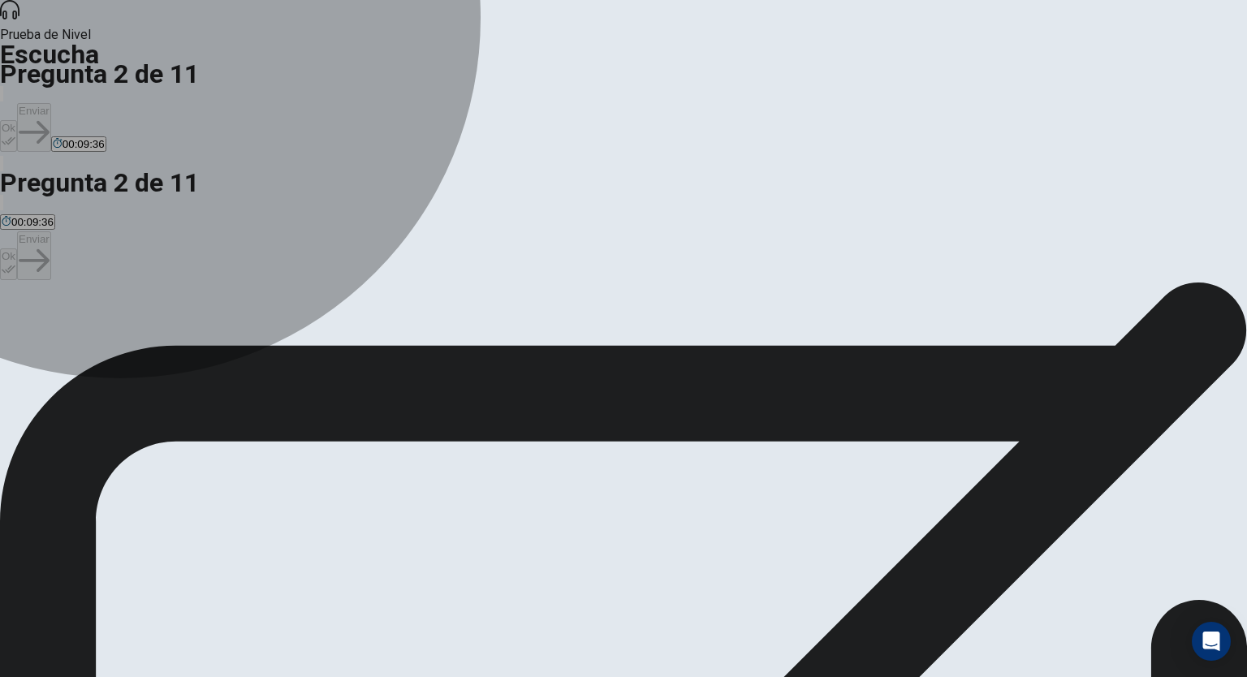
click at [88, 334] on span "[DATE] afternoon." at bounding box center [45, 340] width 86 height 12
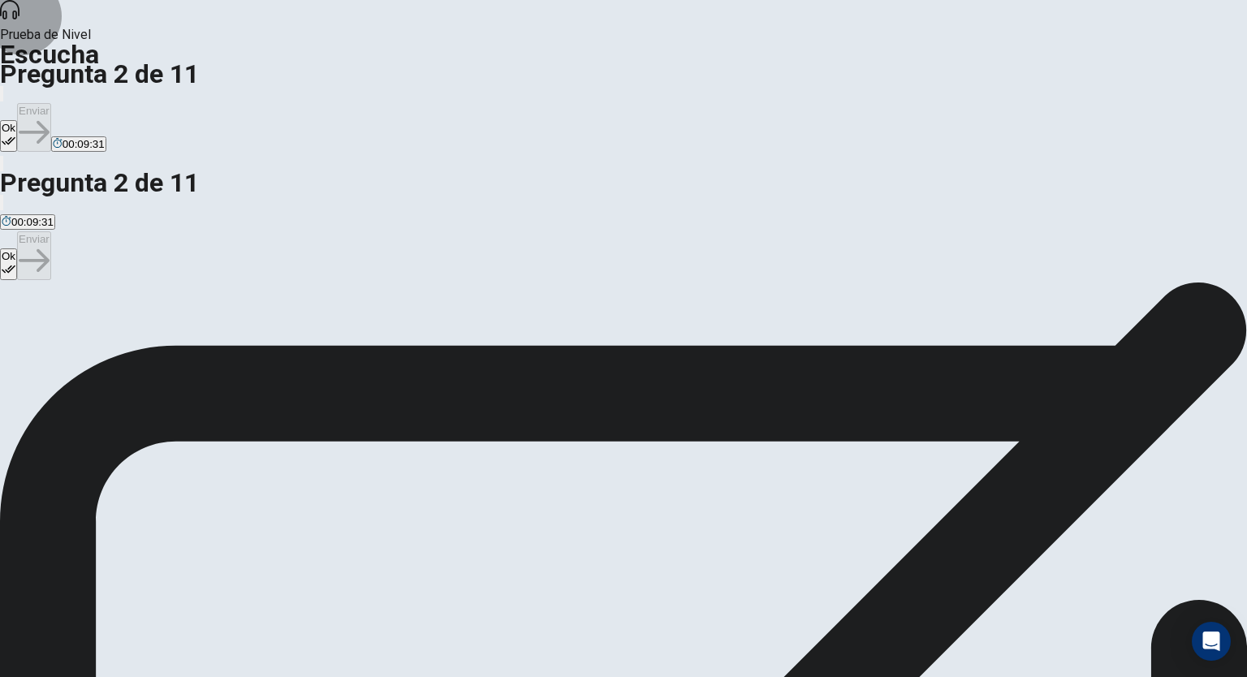
click at [17, 120] on button "Ok" at bounding box center [8, 136] width 17 height 32
click at [51, 103] on button "Enviar" at bounding box center [34, 127] width 34 height 49
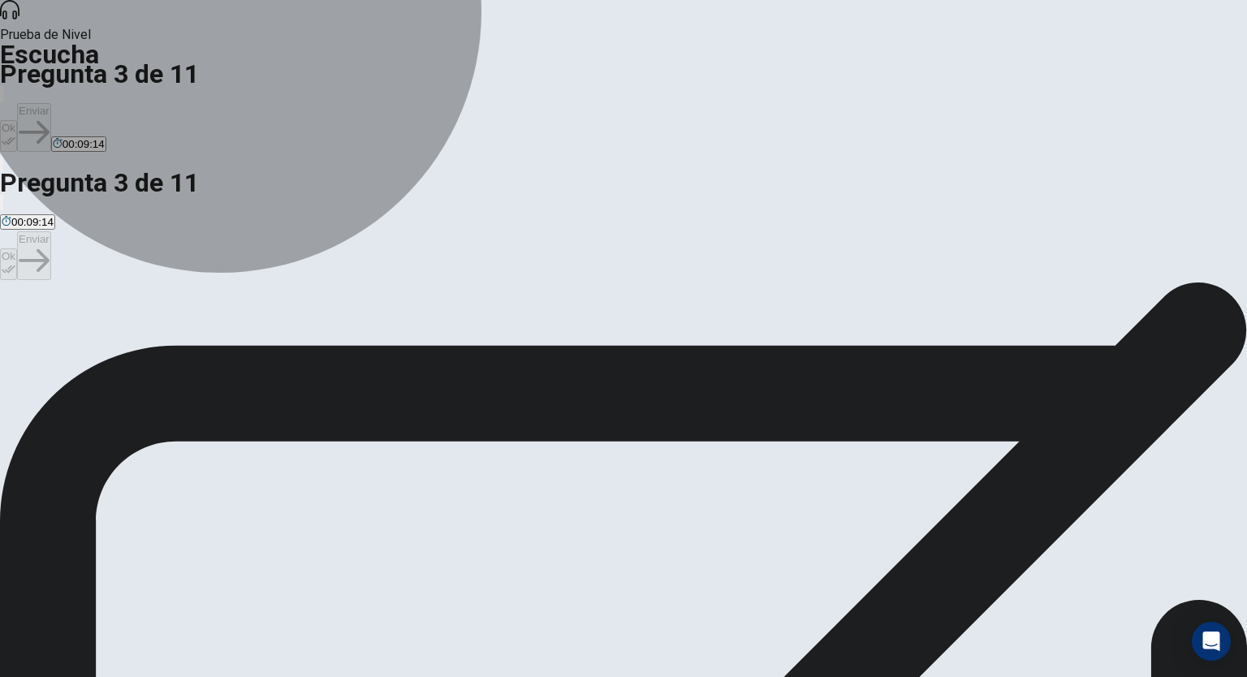
click at [349, 334] on span "A marketing strategy for the next quarter." at bounding box center [251, 340] width 196 height 12
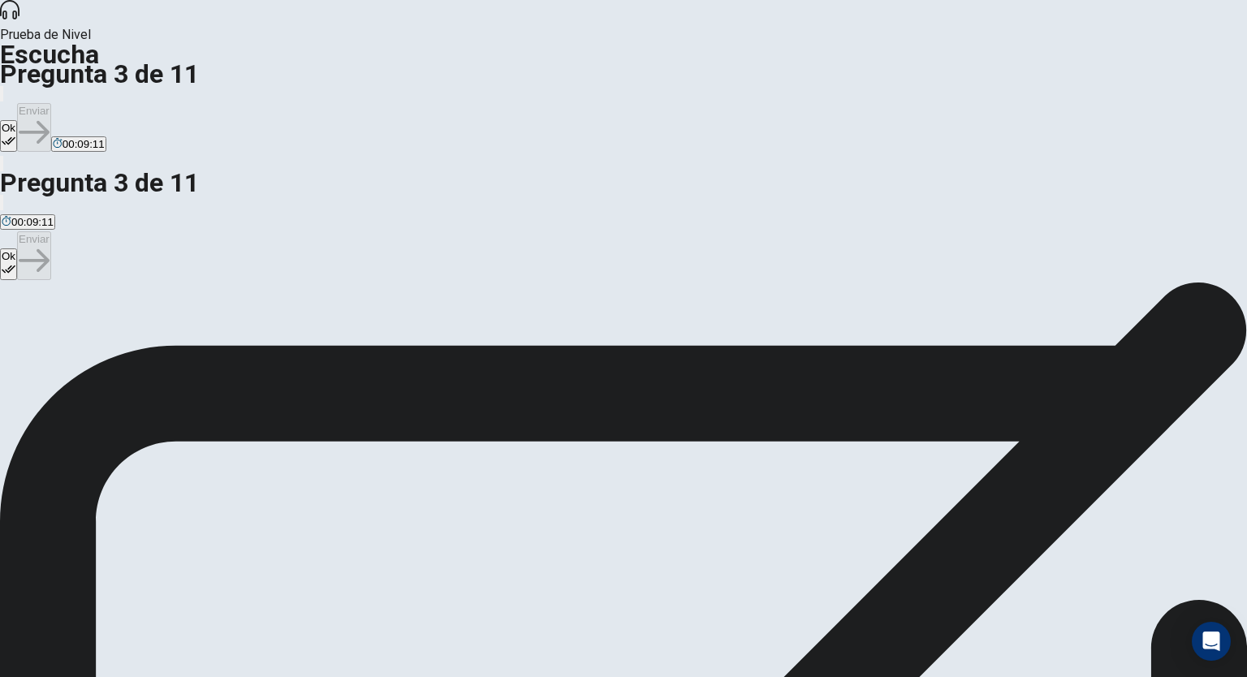
click at [17, 120] on button "Ok" at bounding box center [8, 136] width 17 height 32
click at [51, 103] on button "Enviar" at bounding box center [34, 127] width 34 height 49
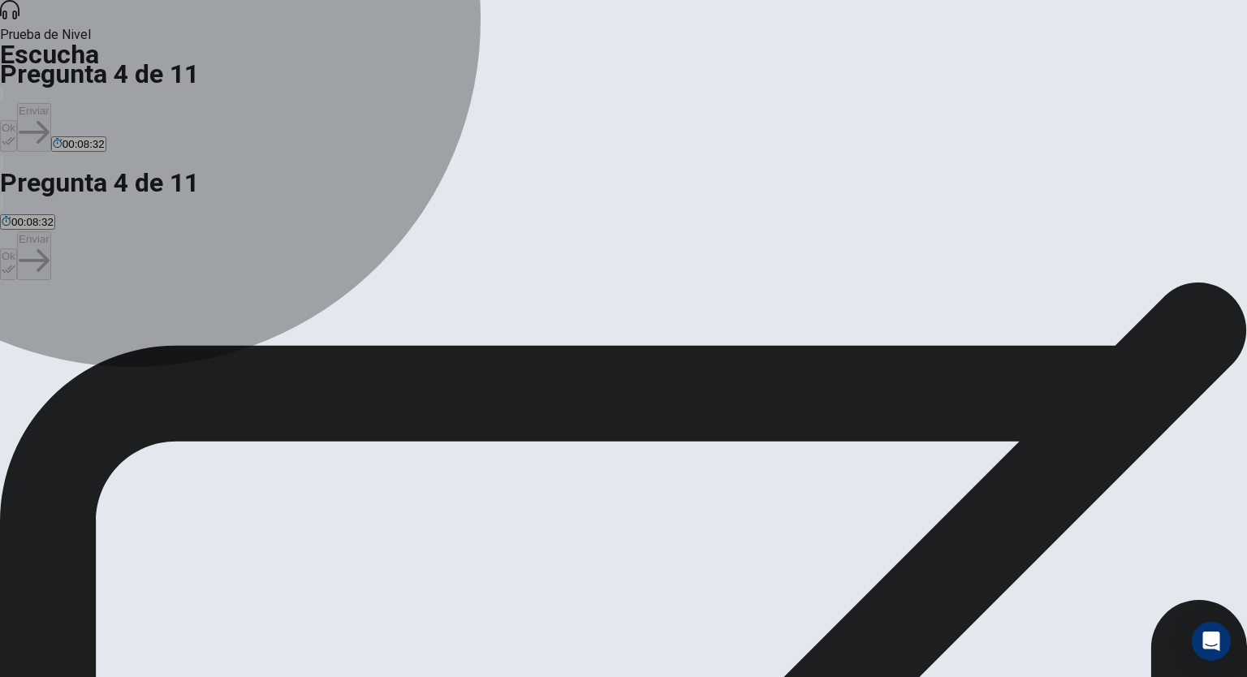
click at [105, 334] on span "To meet other clients." at bounding box center [53, 340] width 103 height 12
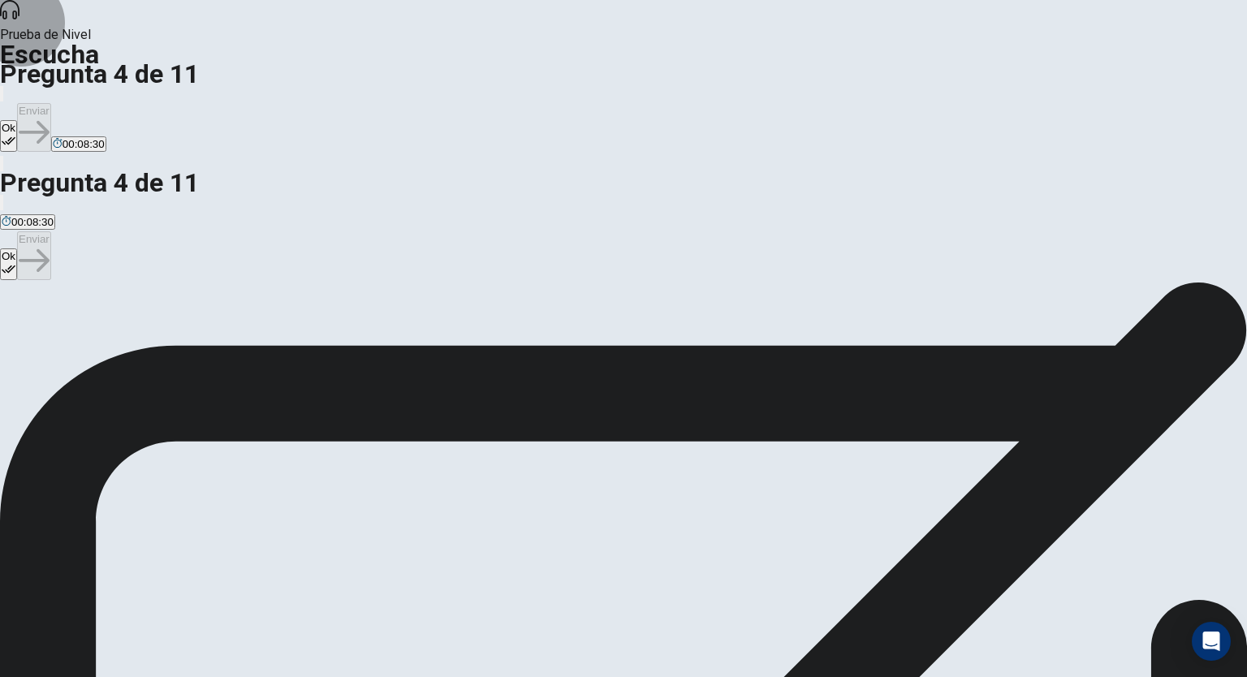
click at [17, 120] on button "Ok" at bounding box center [8, 136] width 17 height 32
click at [51, 103] on button "Enviar" at bounding box center [34, 127] width 34 height 49
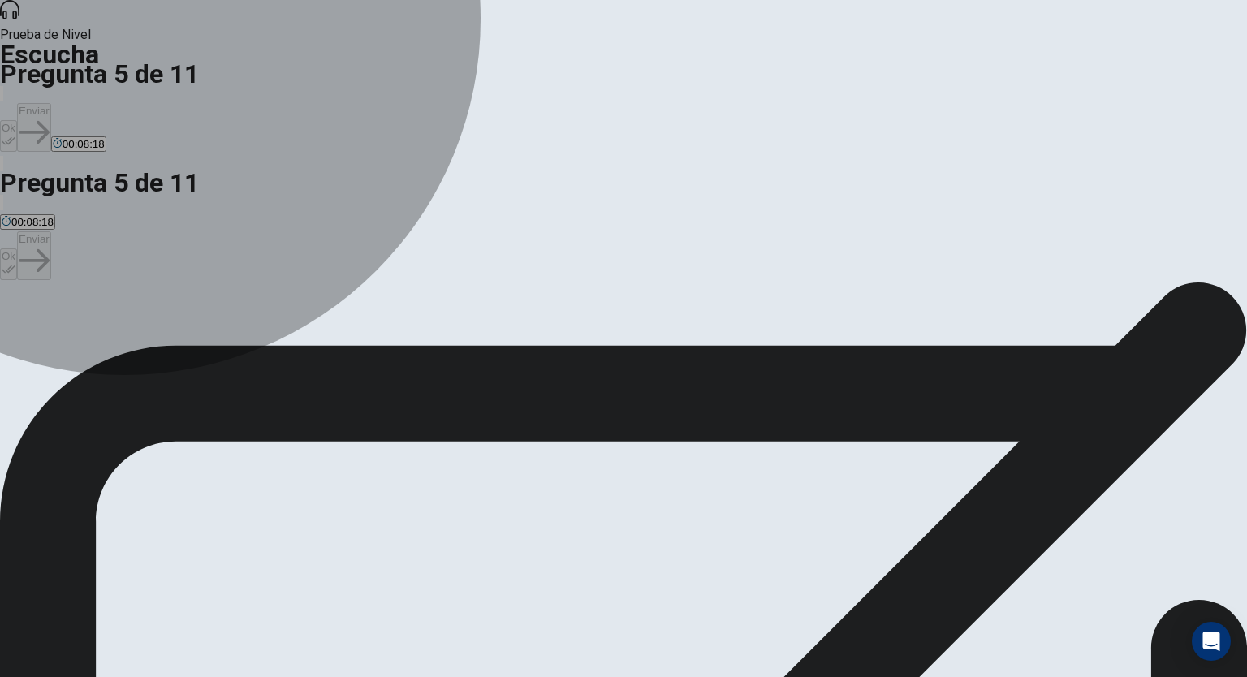
click at [96, 334] on span "A networking event." at bounding box center [49, 340] width 94 height 12
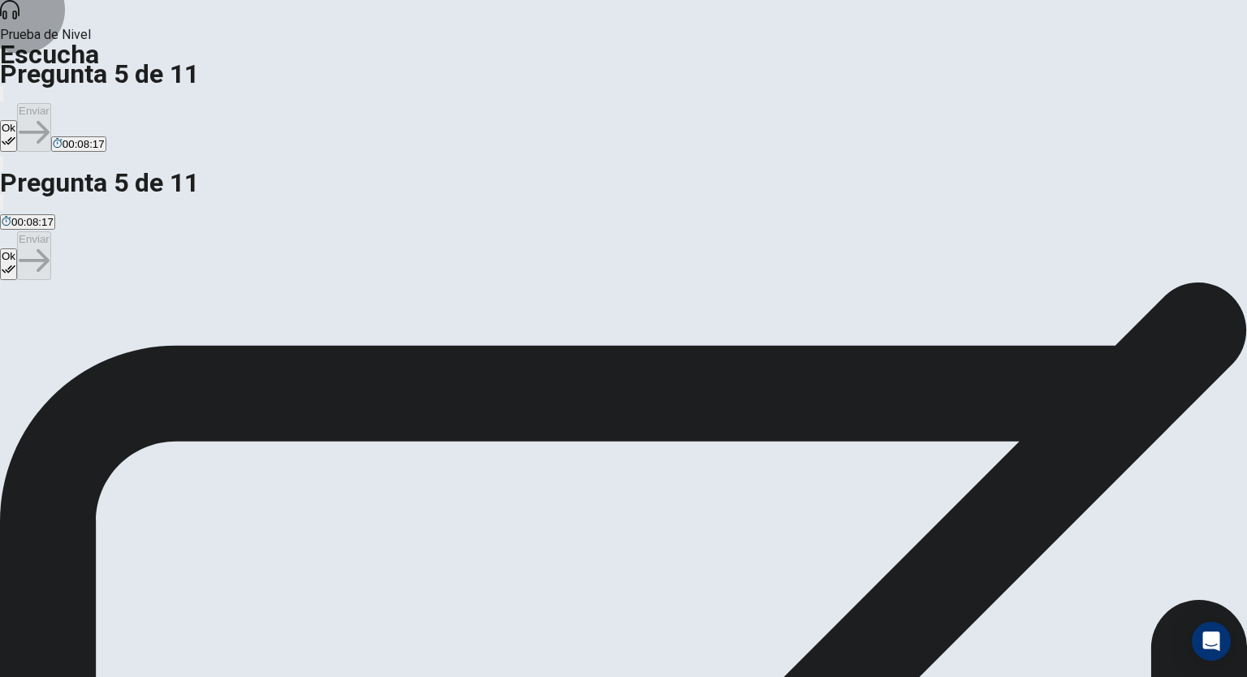
click at [17, 120] on button "Ok" at bounding box center [8, 136] width 17 height 32
click at [51, 103] on button "Enviar" at bounding box center [34, 127] width 34 height 49
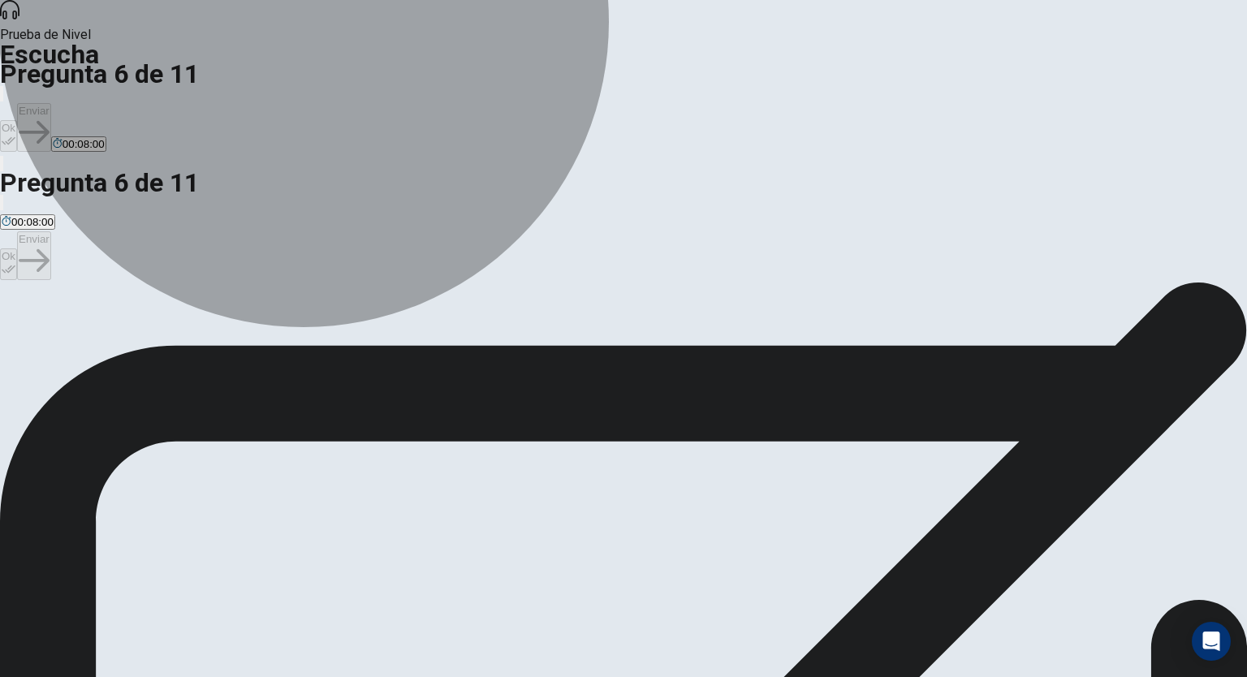
click at [394, 334] on span "Business cards and talking points about their projects." at bounding box center [265, 340] width 259 height 12
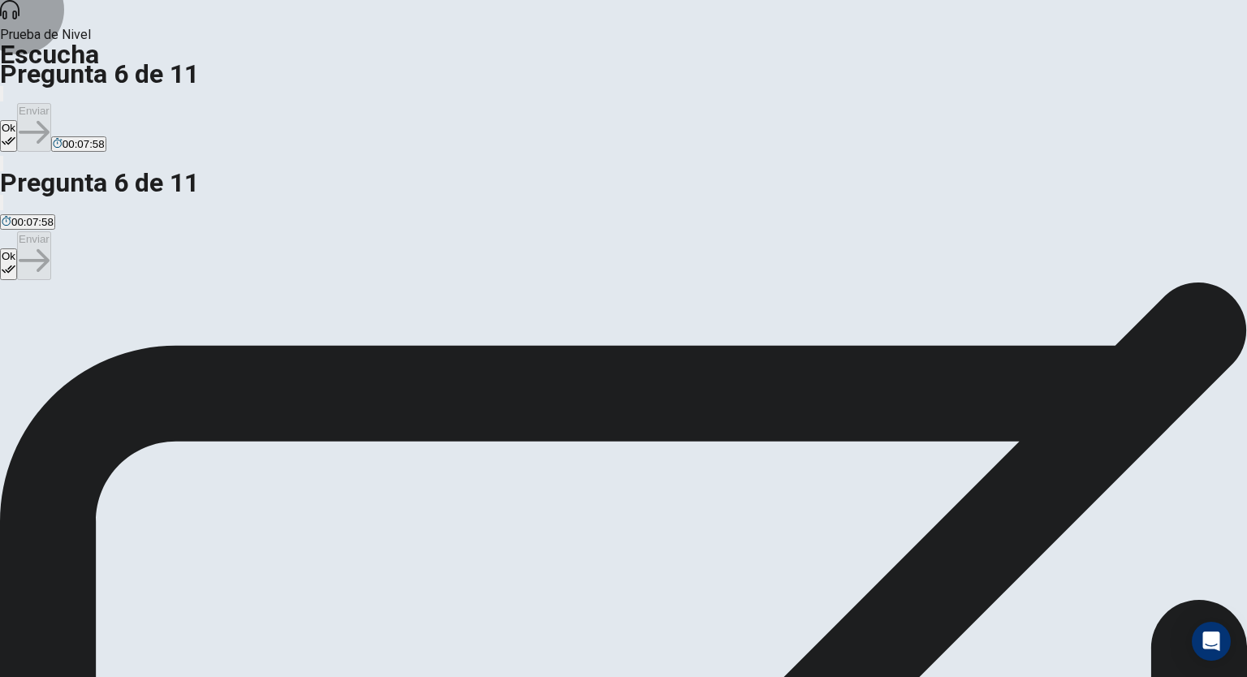
click at [17, 120] on button "Ok" at bounding box center [8, 136] width 17 height 32
click at [51, 103] on button "Enviar" at bounding box center [34, 127] width 34 height 49
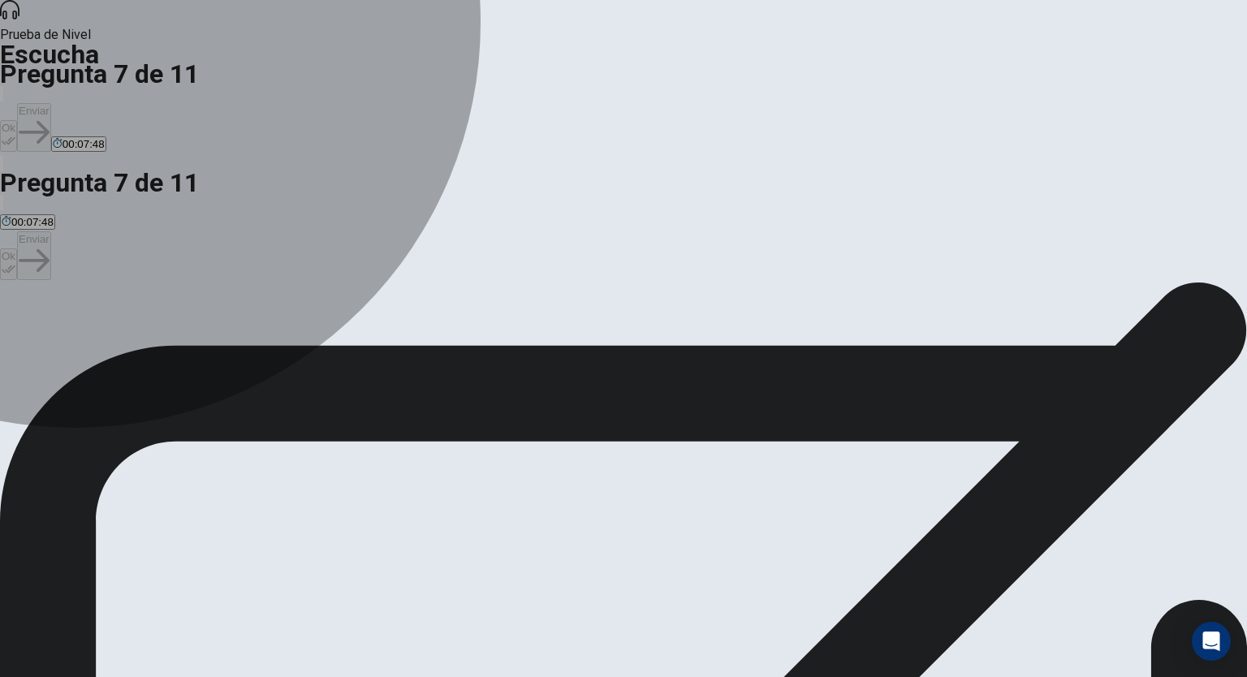
click at [454, 347] on span "A city tour." at bounding box center [436, 340] width 50 height 12
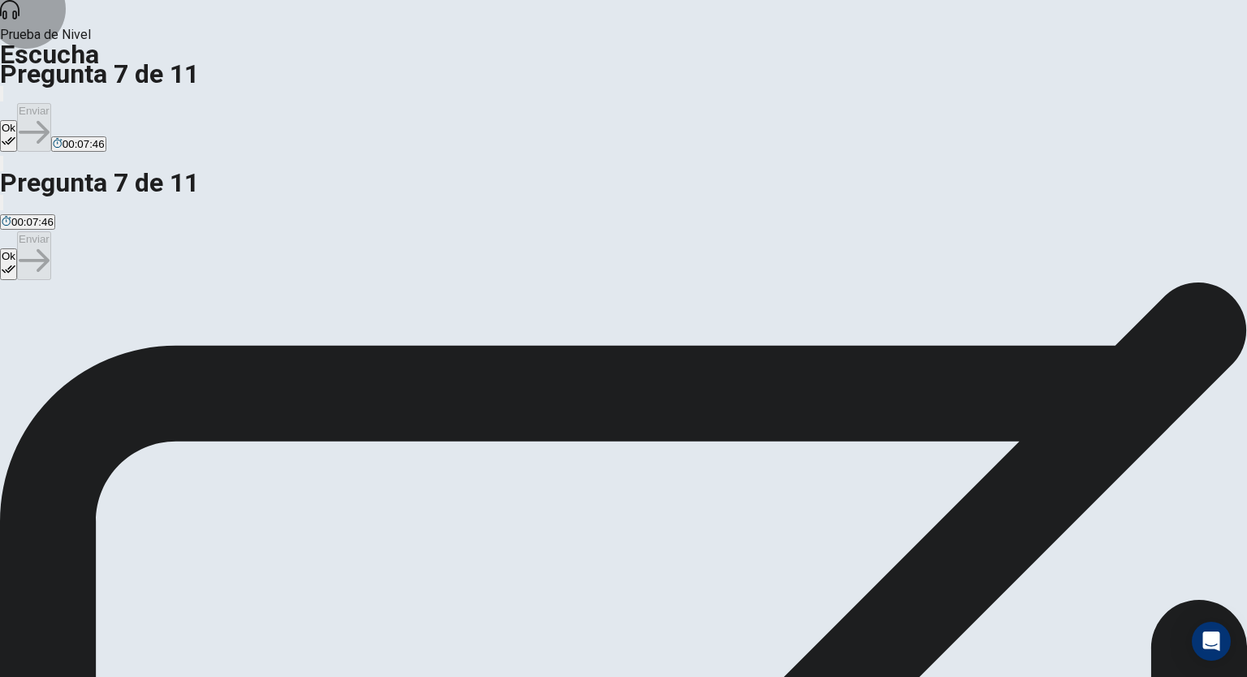
click at [17, 120] on button "Ok" at bounding box center [8, 136] width 17 height 32
click at [51, 103] on button "Enviar" at bounding box center [34, 127] width 34 height 49
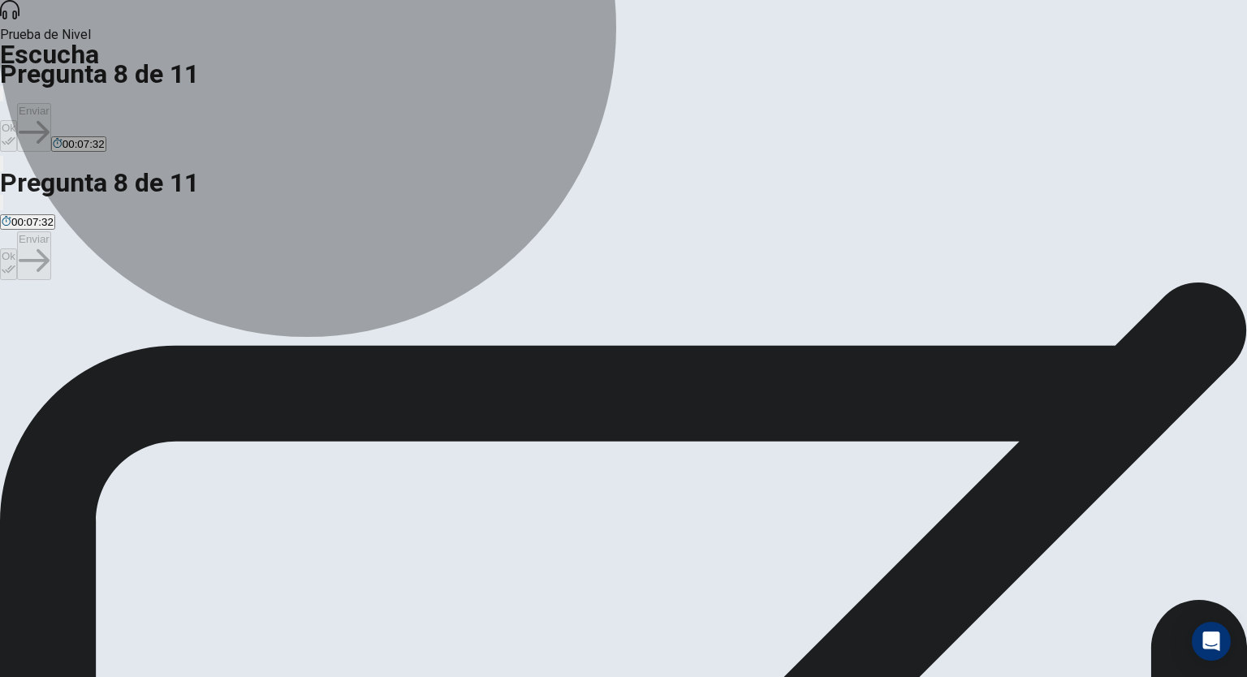
click at [436, 334] on span "Visit [GEOGRAPHIC_DATA], catch a show, and try deep-dish pizza." at bounding box center [272, 340] width 325 height 12
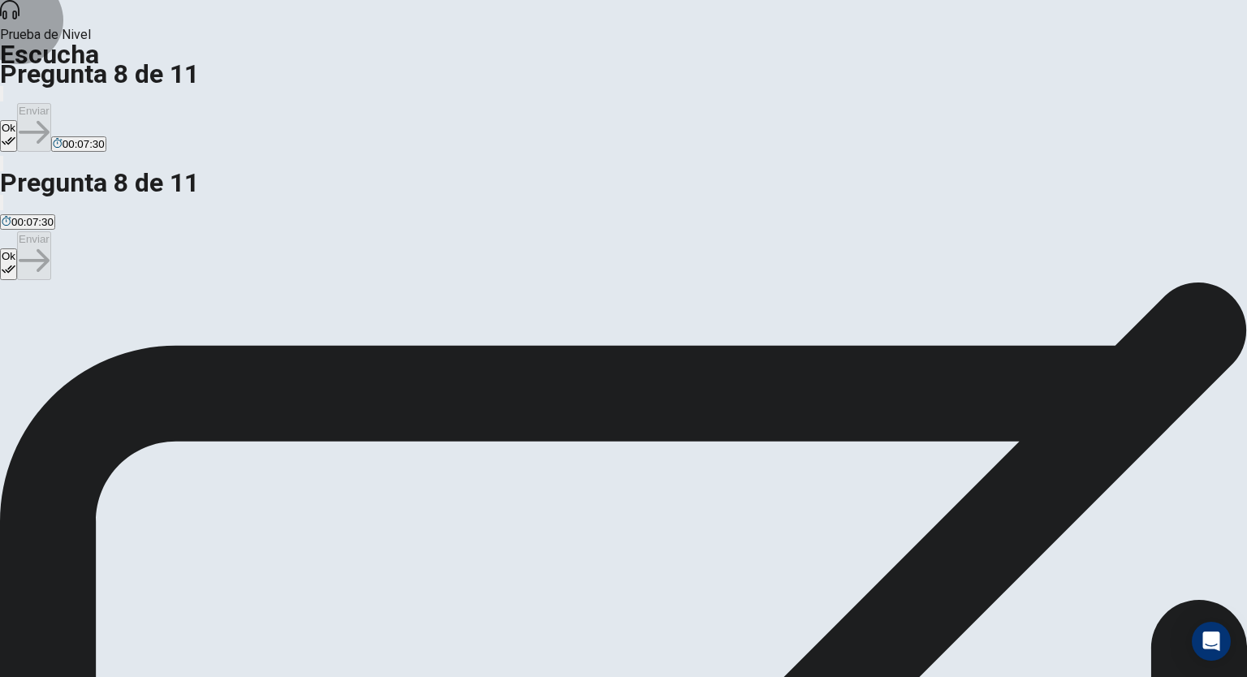
click at [17, 120] on button "Ok" at bounding box center [8, 136] width 17 height 32
click at [51, 103] on button "Enviar" at bounding box center [34, 127] width 34 height 49
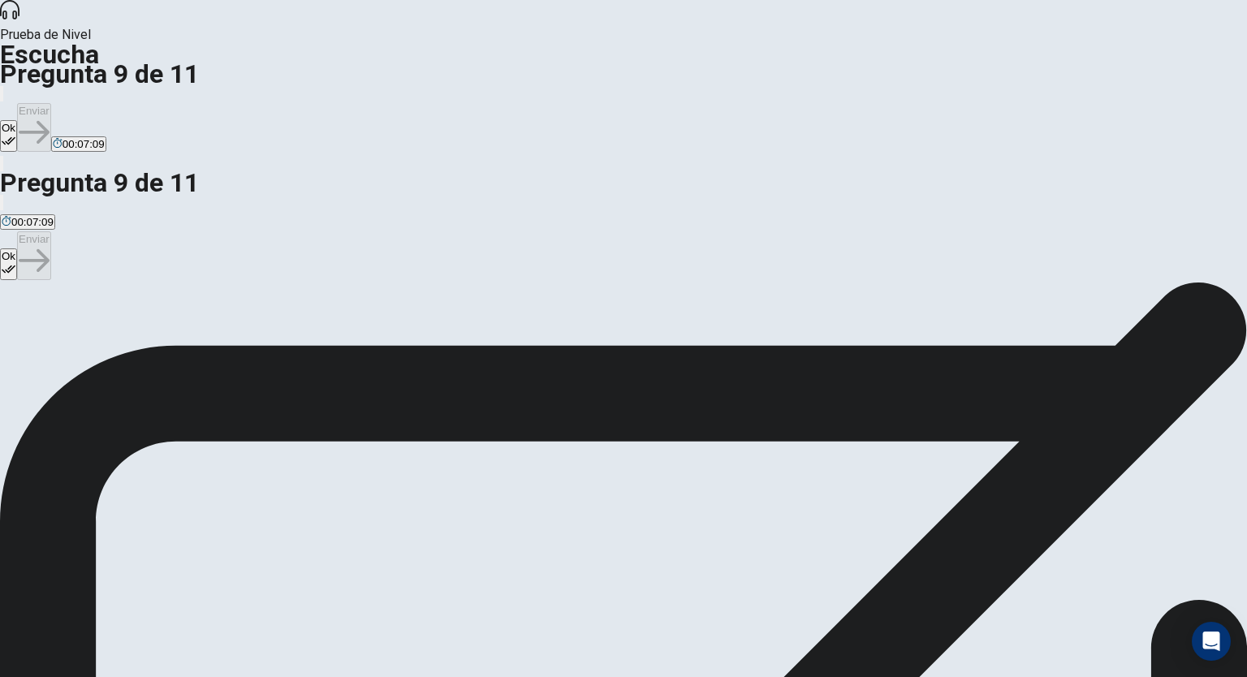
click at [17, 120] on button "Ok" at bounding box center [8, 136] width 17 height 32
click at [51, 103] on button "Enviar" at bounding box center [34, 127] width 34 height 49
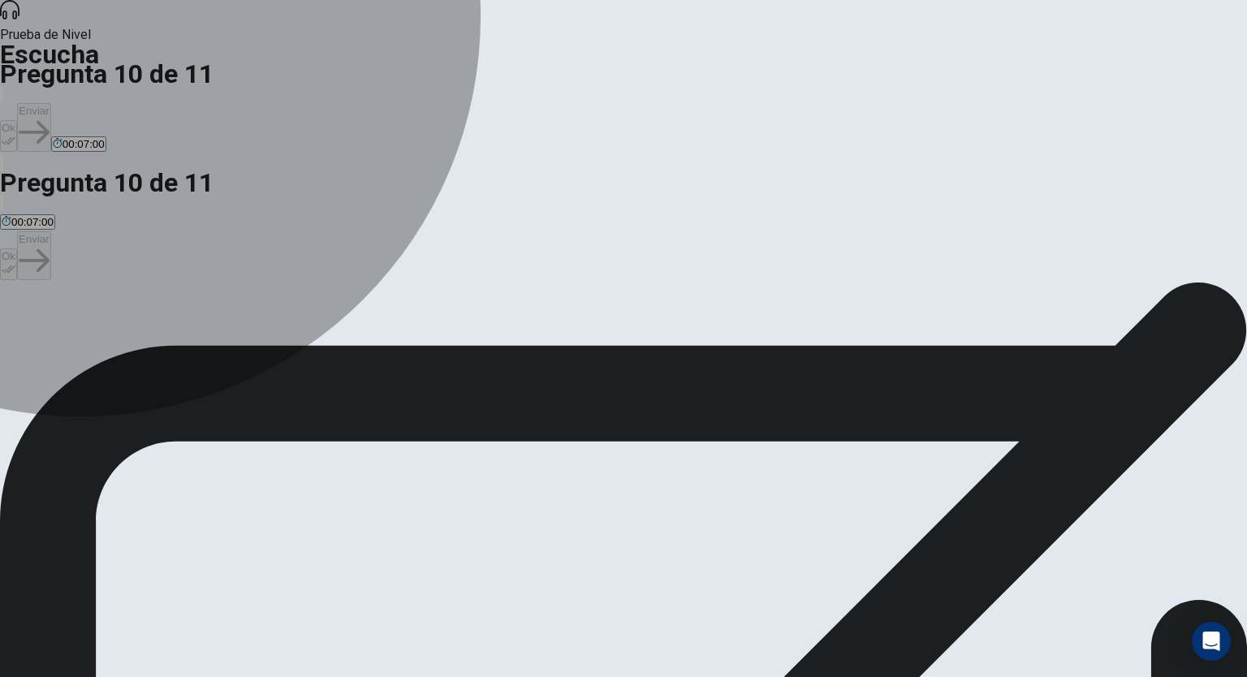
click at [80, 334] on span "[DATE]." at bounding box center [60, 340] width 37 height 12
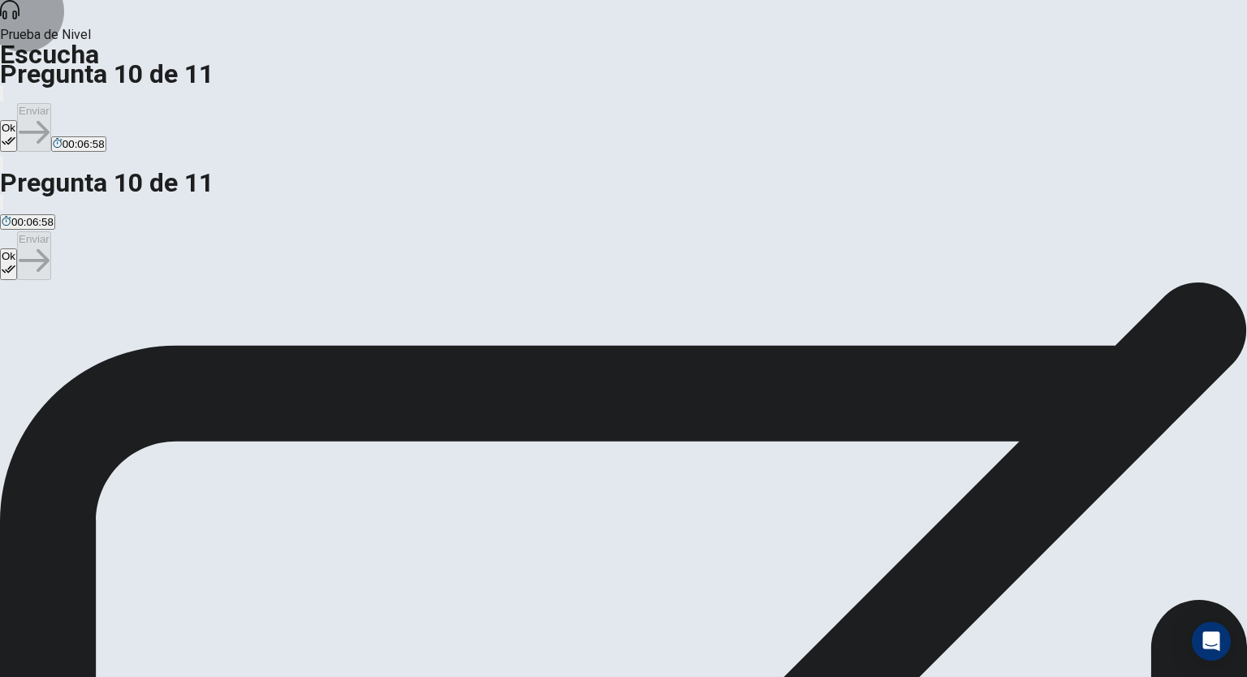
click at [17, 120] on button "Ok" at bounding box center [8, 136] width 17 height 32
click at [51, 103] on button "Enviar" at bounding box center [34, 127] width 34 height 49
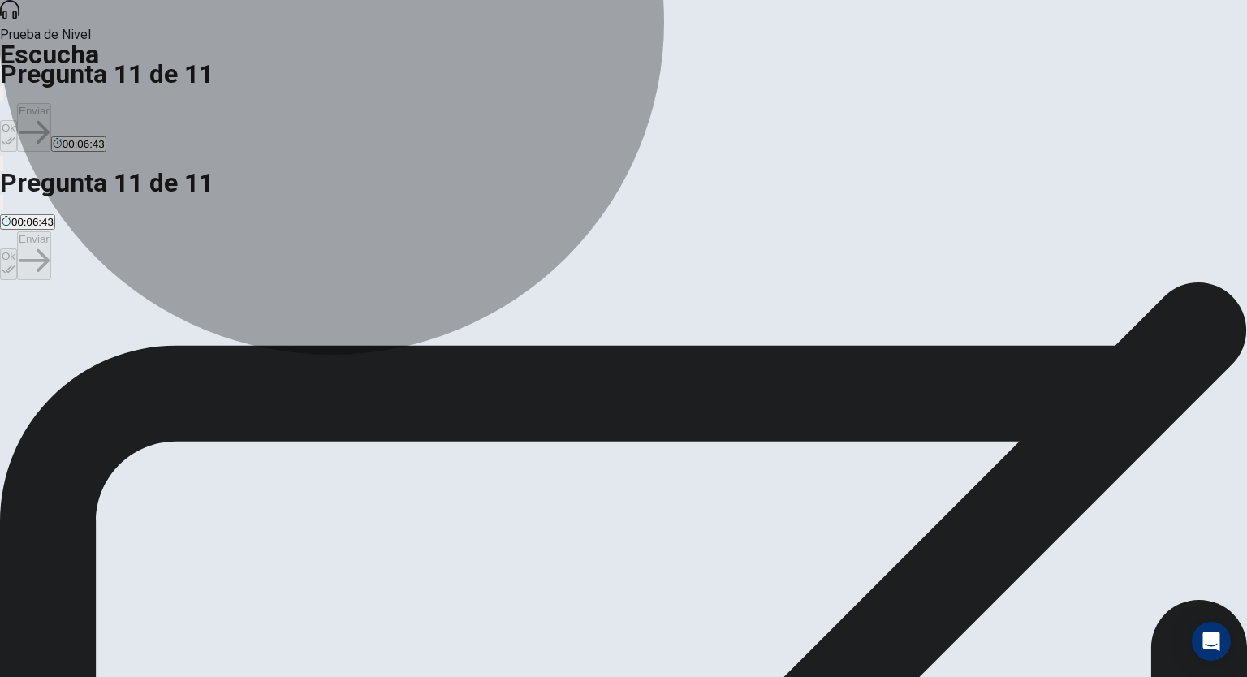
click at [594, 337] on span "To make connections and showcase their company’s projects." at bounding box center [446, 340] width 296 height 12
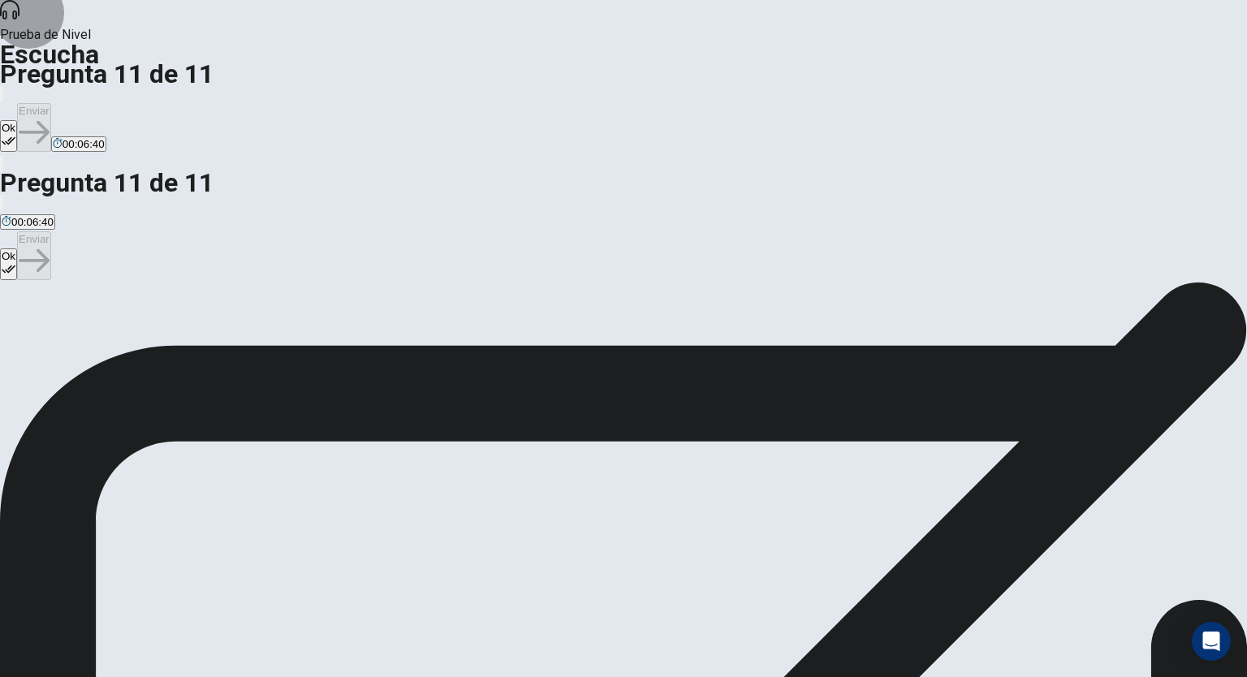
click at [17, 120] on button "Ok" at bounding box center [8, 136] width 17 height 32
click at [51, 103] on button "Enviar" at bounding box center [34, 127] width 34 height 49
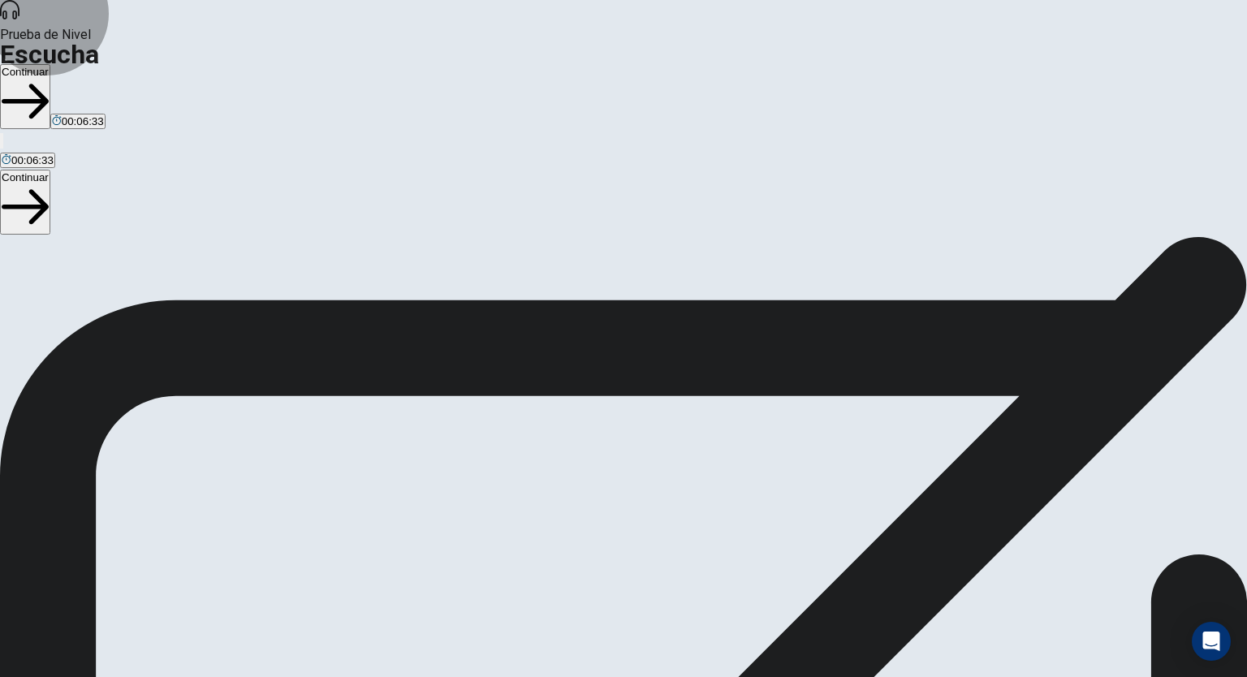
click at [50, 64] on button "Continuar" at bounding box center [25, 96] width 50 height 65
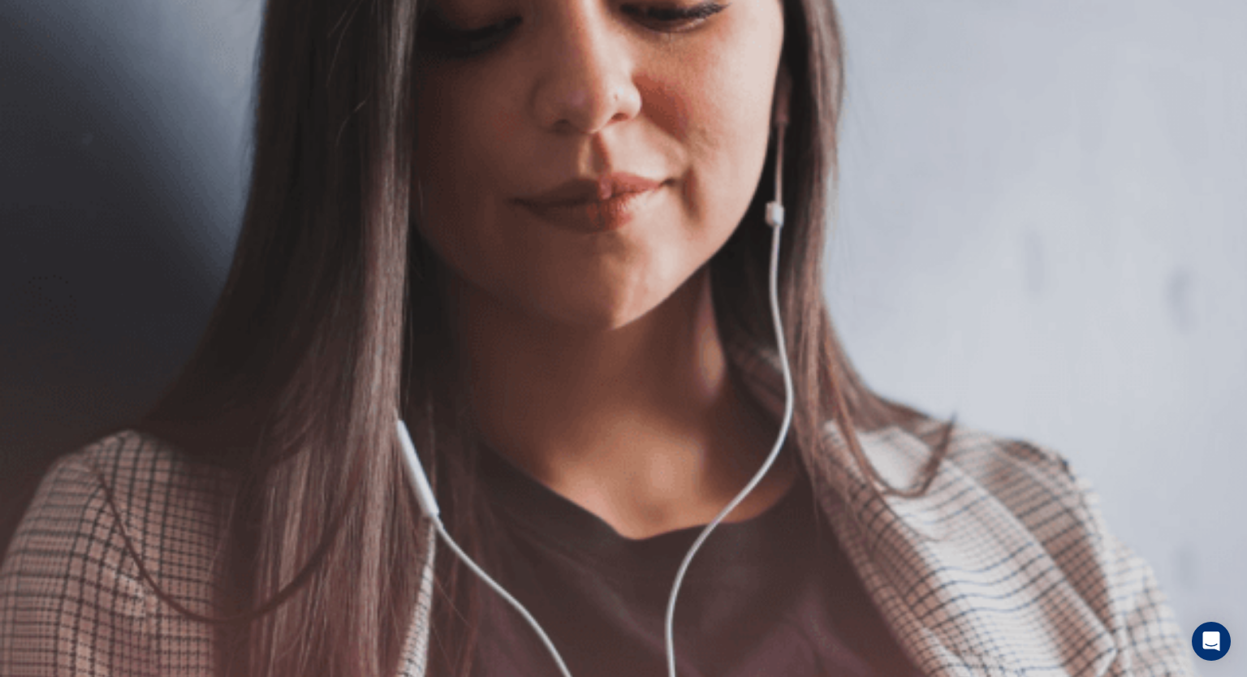
click at [50, 84] on button "Continuar" at bounding box center [25, 116] width 50 height 65
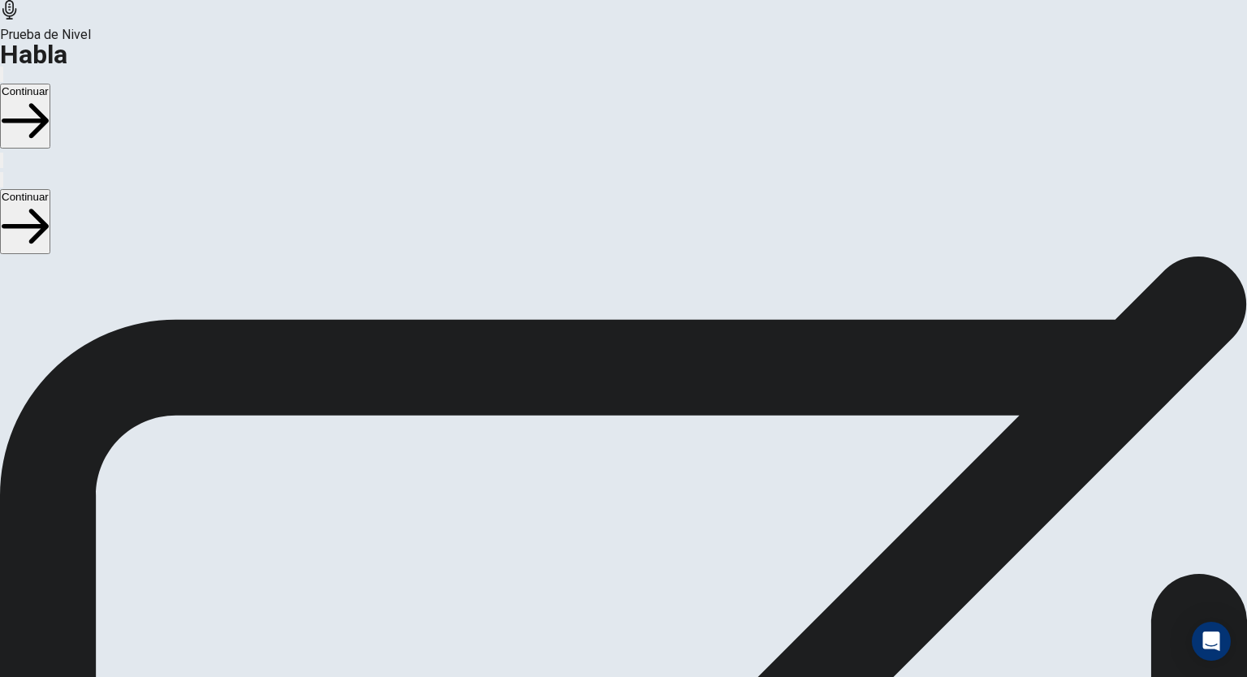
click at [621, 612] on icon "Play Audio" at bounding box center [612, 621] width 15 height 19
click at [604, 612] on icon "Pause Audio" at bounding box center [604, 612] width 0 height 0
click at [648, 544] on div at bounding box center [623, 571] width 49 height 54
click at [648, 544] on icon at bounding box center [623, 568] width 49 height 49
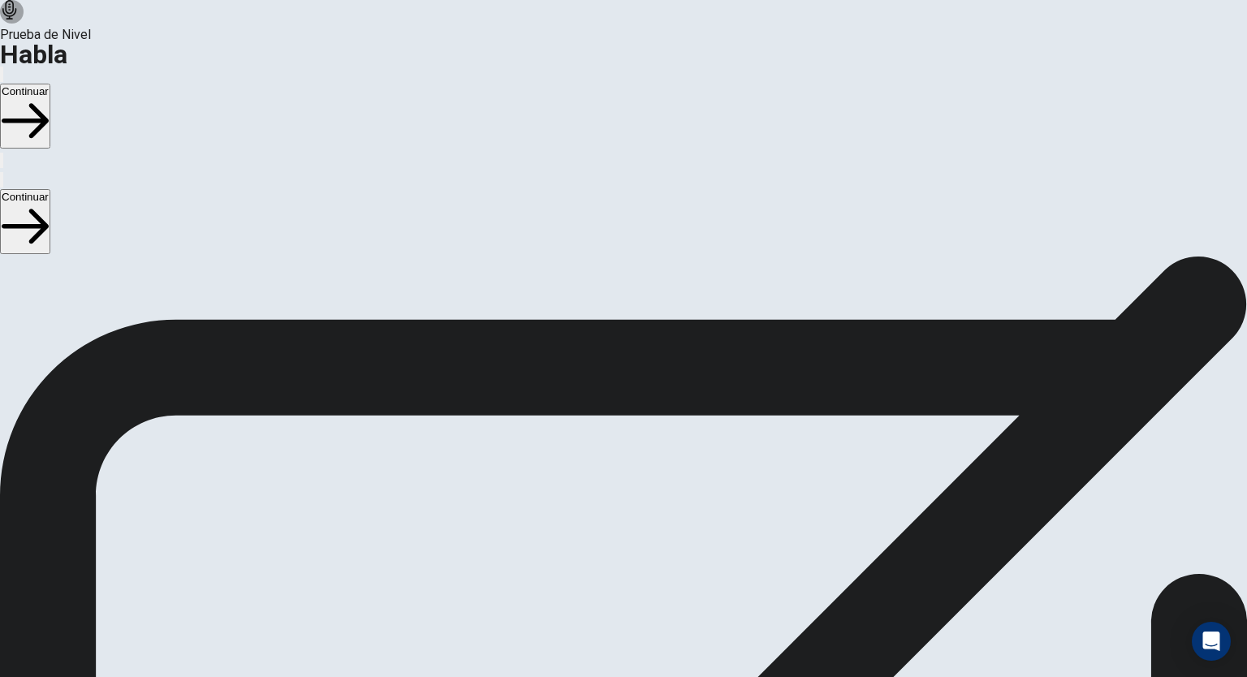
click at [605, 601] on button "Play Audio" at bounding box center [603, 608] width 3 height 15
click at [622, 612] on icon "Pause Audio" at bounding box center [613, 621] width 17 height 19
click at [648, 544] on icon at bounding box center [623, 568] width 49 height 49
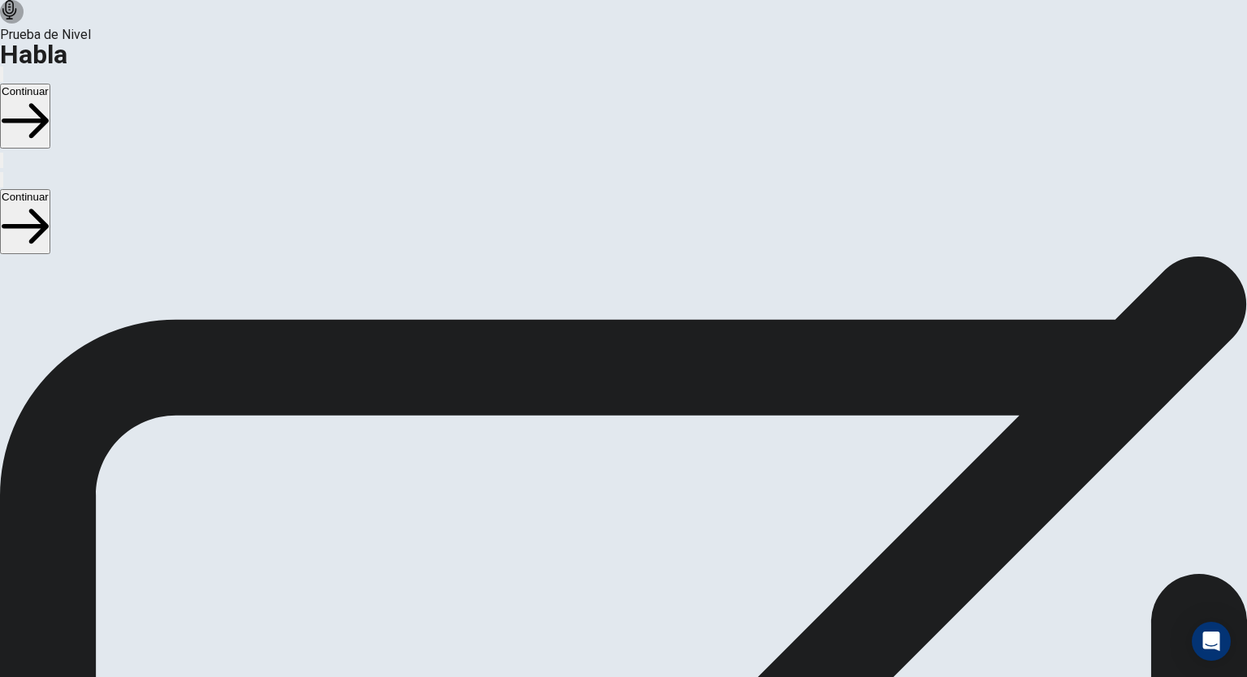
click at [621, 612] on icon "Play Audio" at bounding box center [612, 621] width 15 height 19
click at [993, 472] on div "00:00:15" at bounding box center [623, 544] width 1247 height 148
click at [648, 544] on icon at bounding box center [623, 568] width 49 height 49
click at [19, 19] on icon at bounding box center [9, 9] width 19 height 19
click at [604, 612] on icon "Play Audio" at bounding box center [604, 612] width 0 height 0
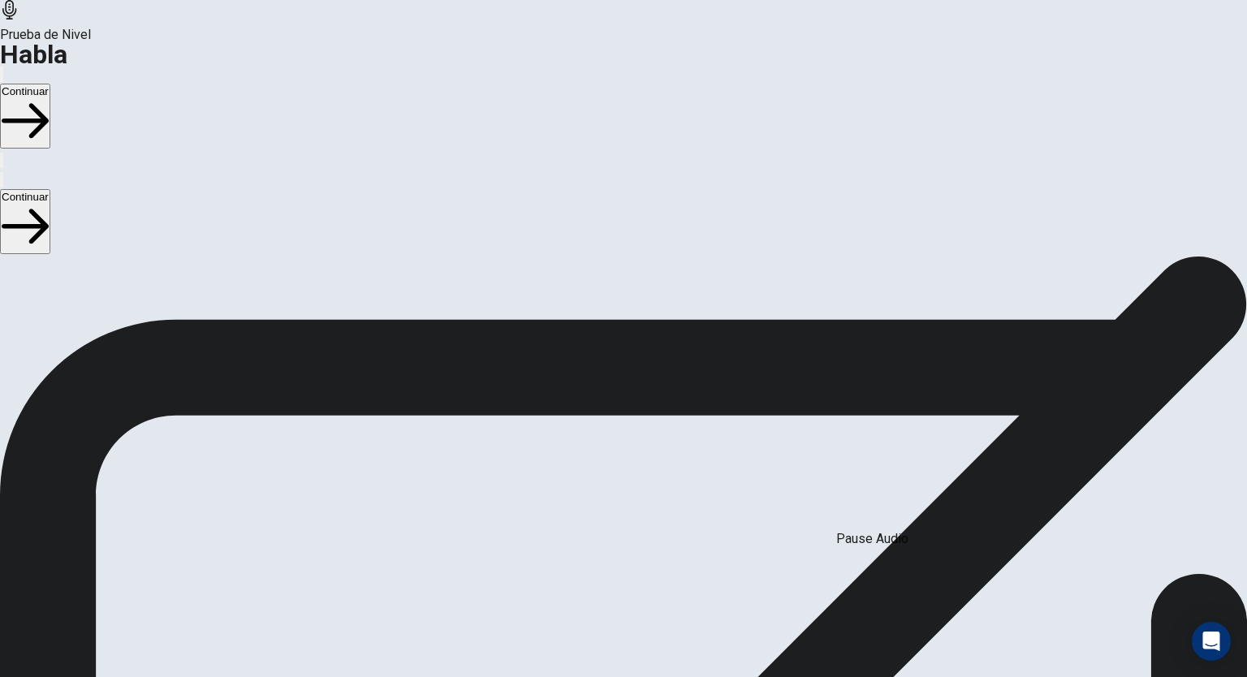
click at [604, 612] on icon "Pause Audio" at bounding box center [604, 612] width 0 height 0
click at [969, 470] on div "00:00:15" at bounding box center [623, 544] width 1247 height 148
click at [50, 84] on button "Continuar" at bounding box center [25, 116] width 50 height 65
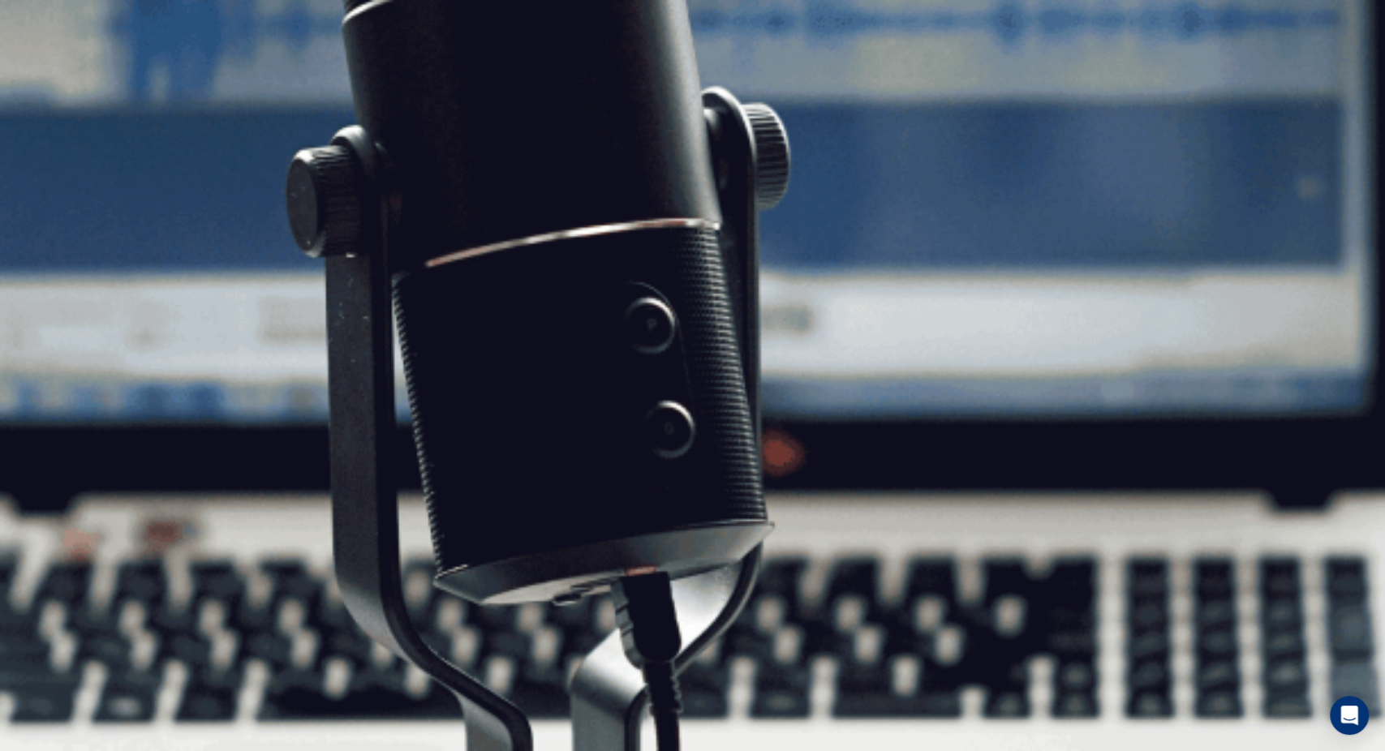
drag, startPoint x: 1078, startPoint y: 1, endPoint x: 928, endPoint y: 385, distance: 412.2
click at [928, 385] on img at bounding box center [692, 375] width 1385 height 751
click at [50, 84] on button "Continuar" at bounding box center [25, 116] width 50 height 65
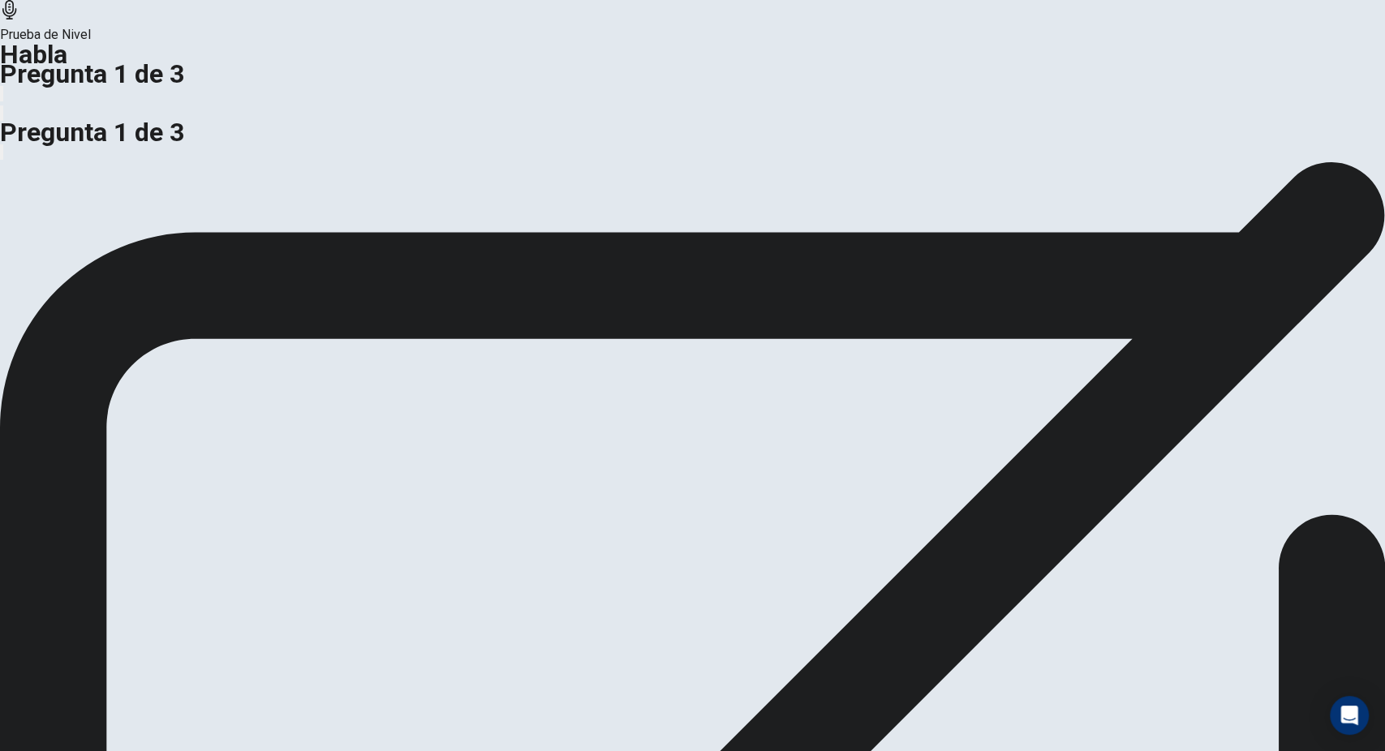
click at [19, 19] on icon at bounding box center [9, 9] width 19 height 19
click at [2, 97] on icon "button" at bounding box center [2, 97] width 0 height 0
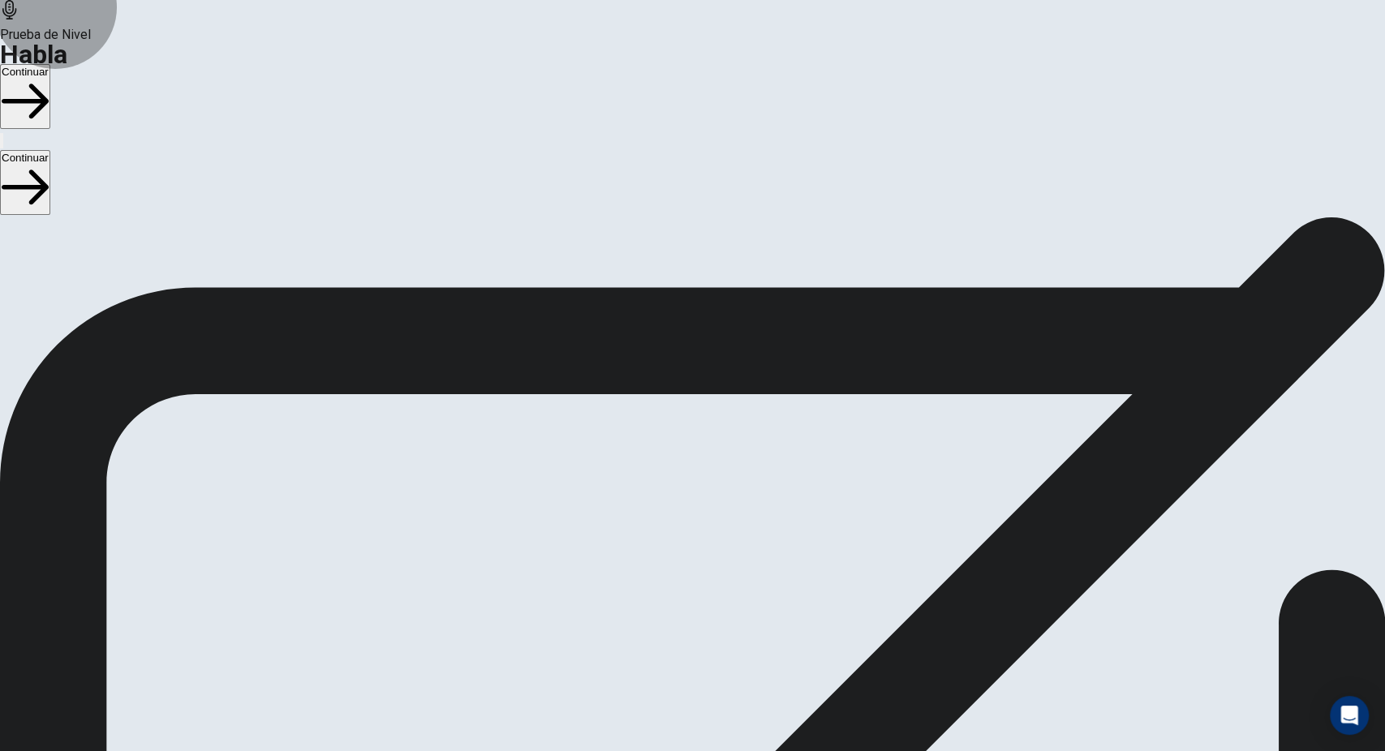
click at [50, 64] on button "Continuar" at bounding box center [25, 96] width 50 height 65
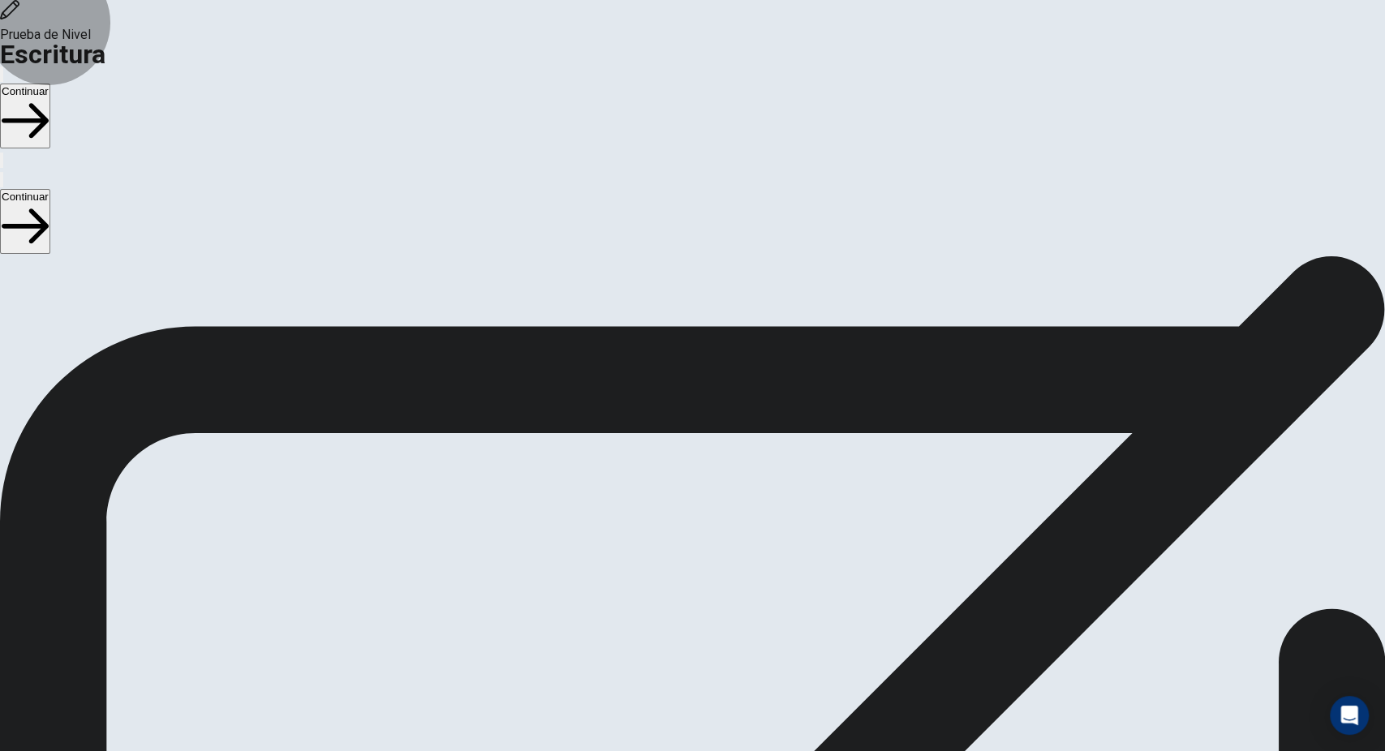
click at [50, 84] on button "Continuar" at bounding box center [25, 116] width 50 height 65
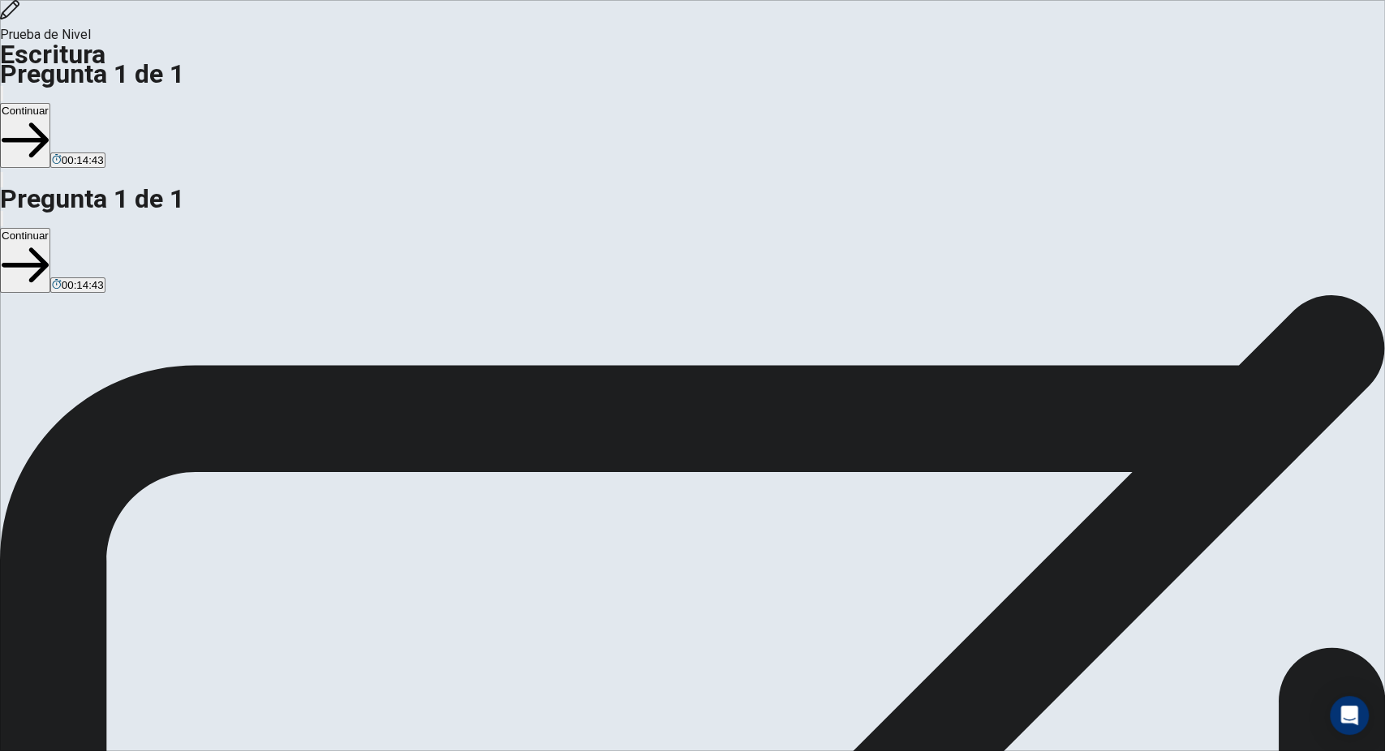
type textarea "Some the Hiht-stress professions have a necessary limit for the age because the…"
click at [50, 103] on button "Continuar" at bounding box center [25, 135] width 50 height 65
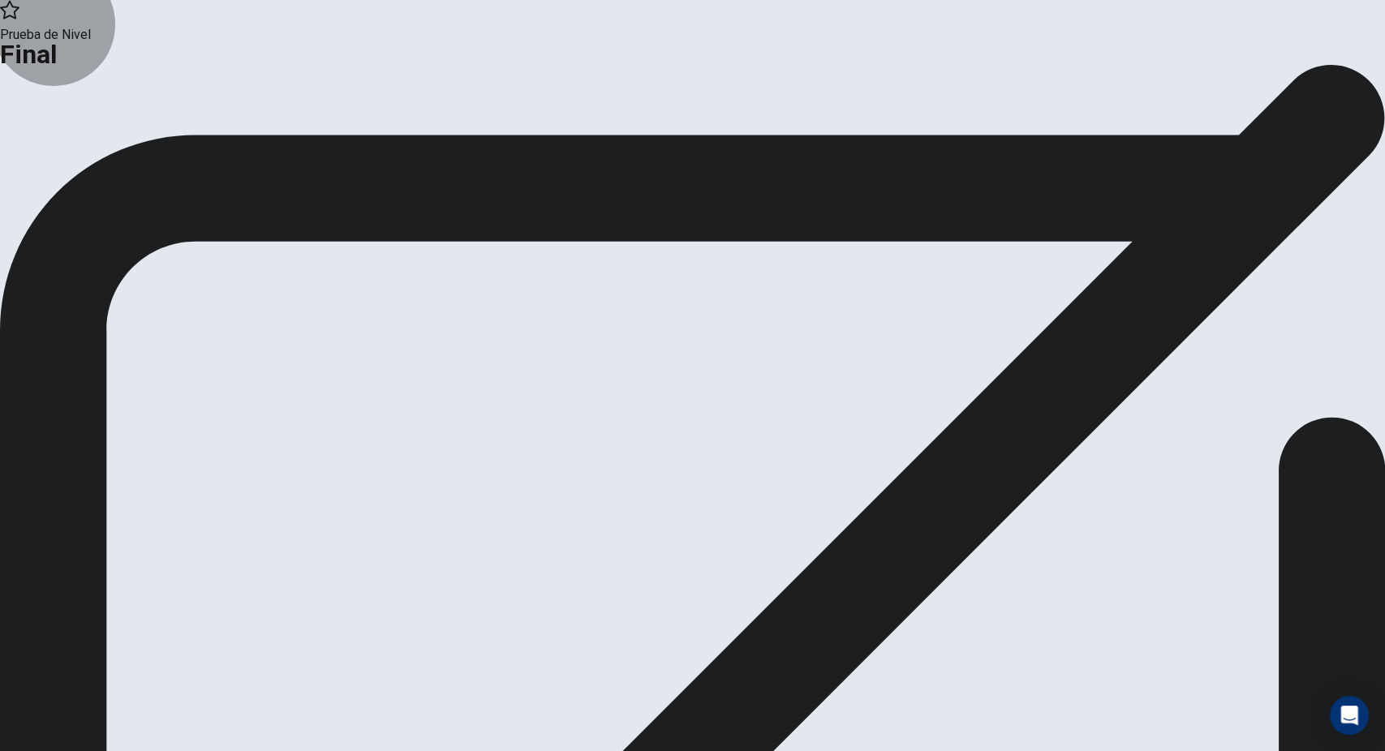
click at [130, 125] on button "Continuar" at bounding box center [95, 114] width 70 height 22
